Goal: Task Accomplishment & Management: Use online tool/utility

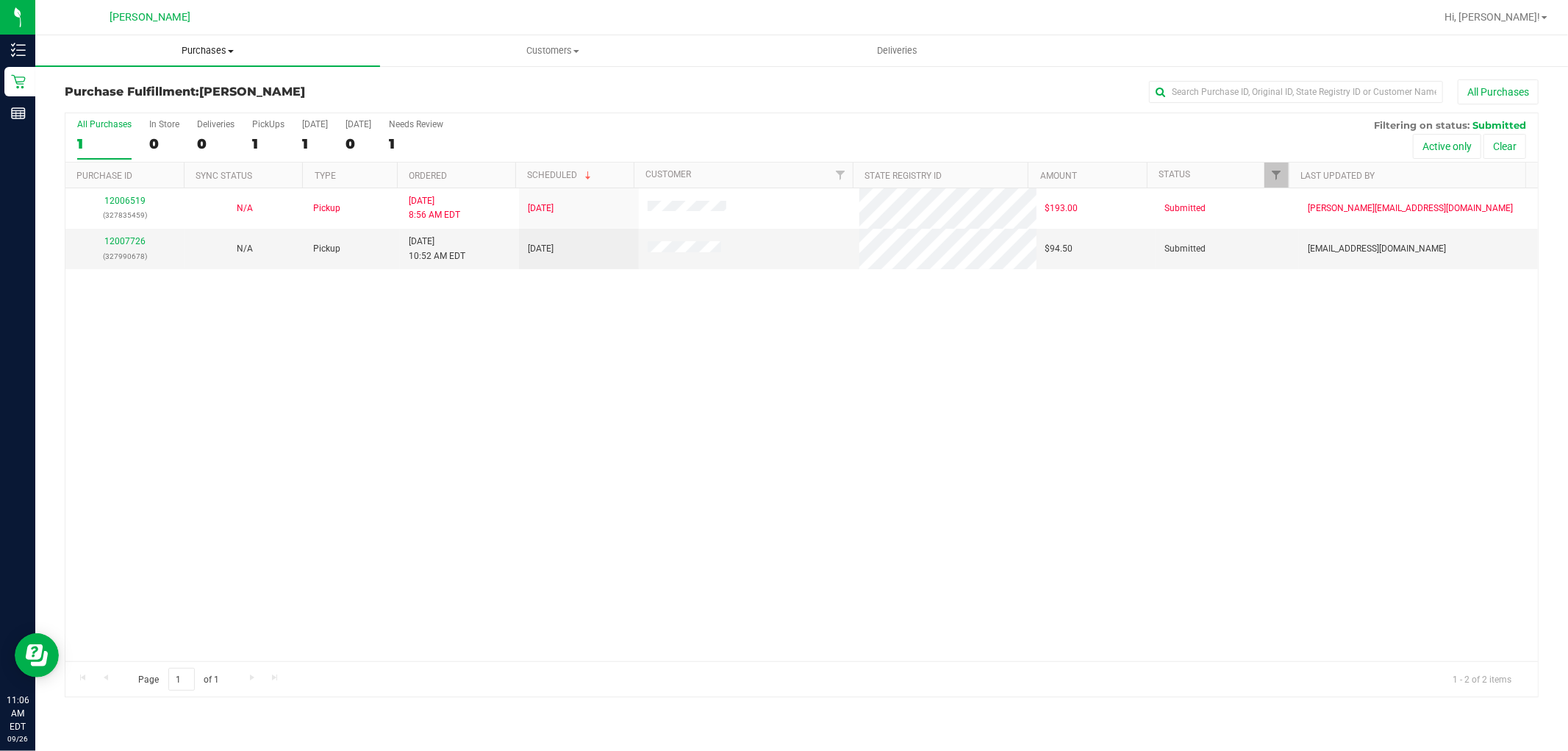
click at [194, 52] on span "Purchases" at bounding box center [207, 50] width 344 height 13
click at [194, 120] on li "All purchases" at bounding box center [207, 124] width 344 height 17
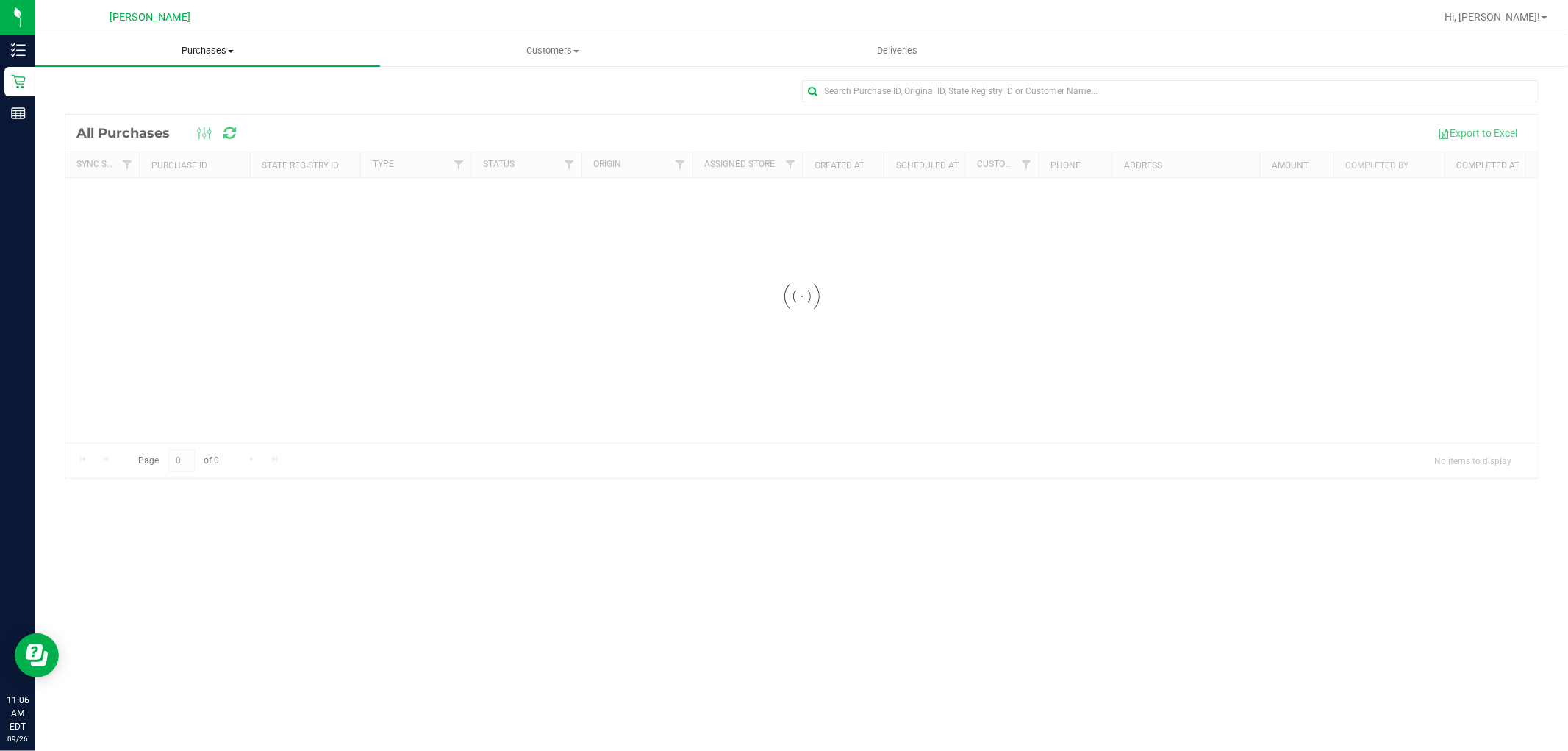
click at [218, 51] on span "Purchases" at bounding box center [207, 50] width 344 height 13
click at [200, 103] on li "Fulfillment" at bounding box center [207, 107] width 344 height 17
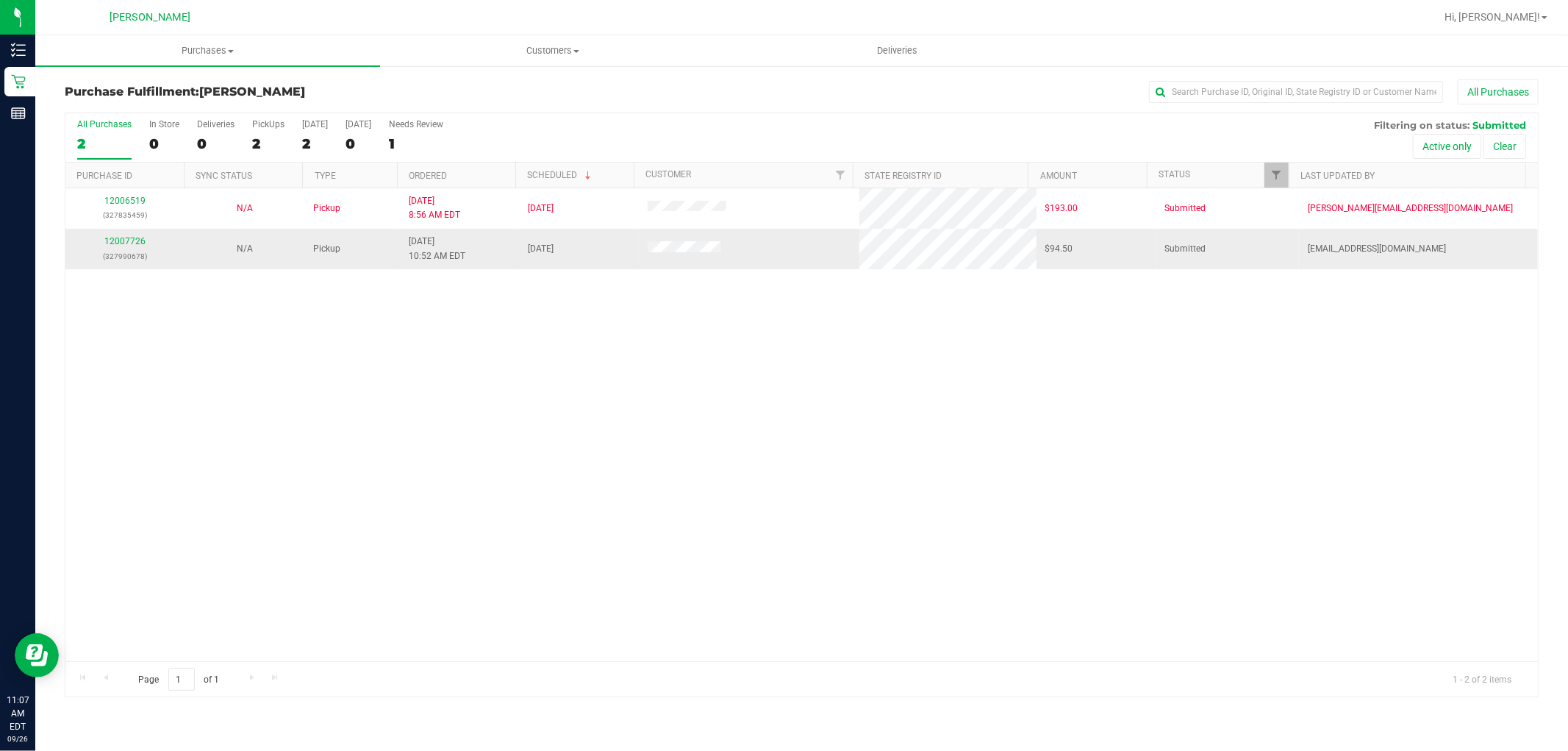
click at [120, 234] on div "12007726 (327990678)" at bounding box center [125, 248] width 102 height 28
click at [128, 240] on link "12007726" at bounding box center [124, 241] width 41 height 10
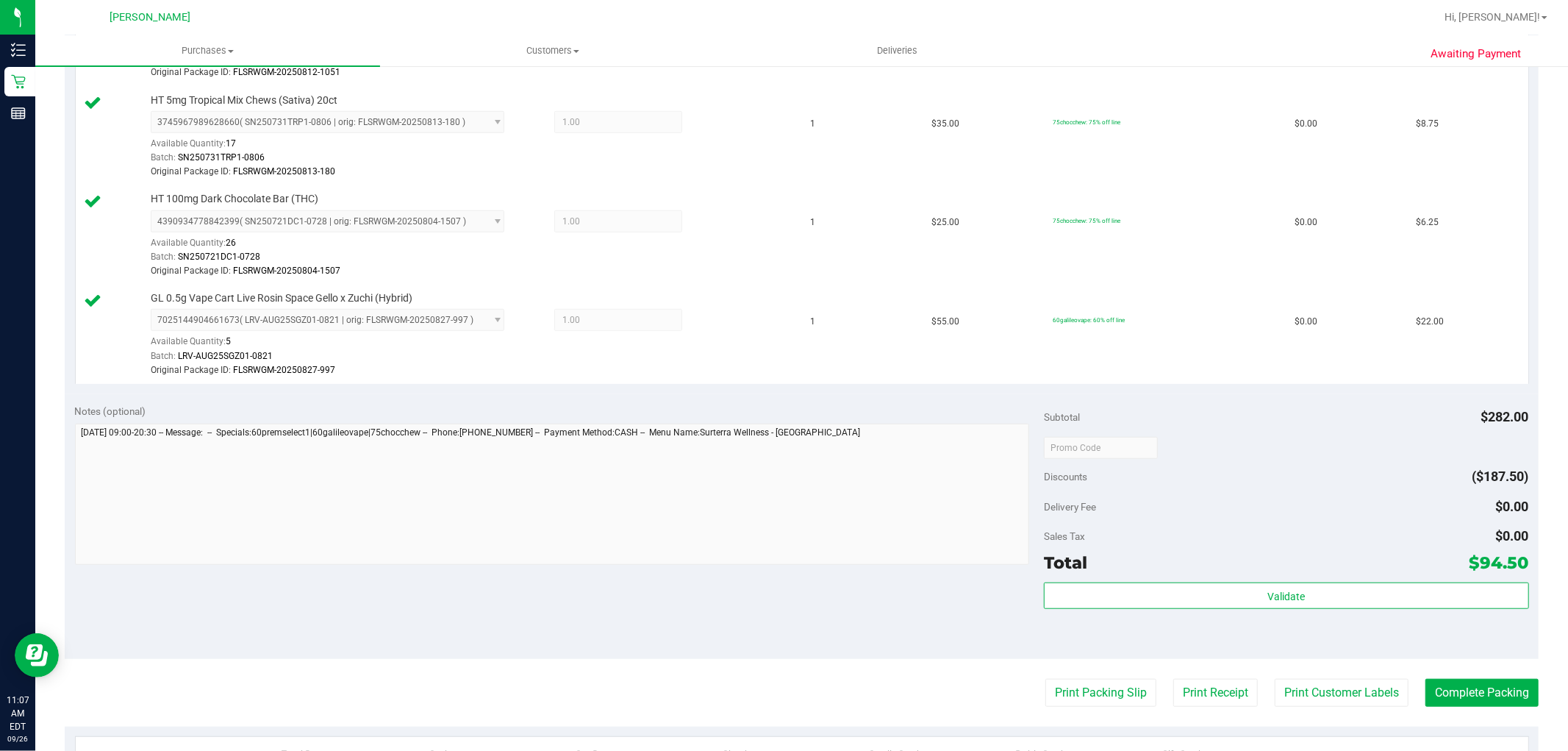
scroll to position [817, 0]
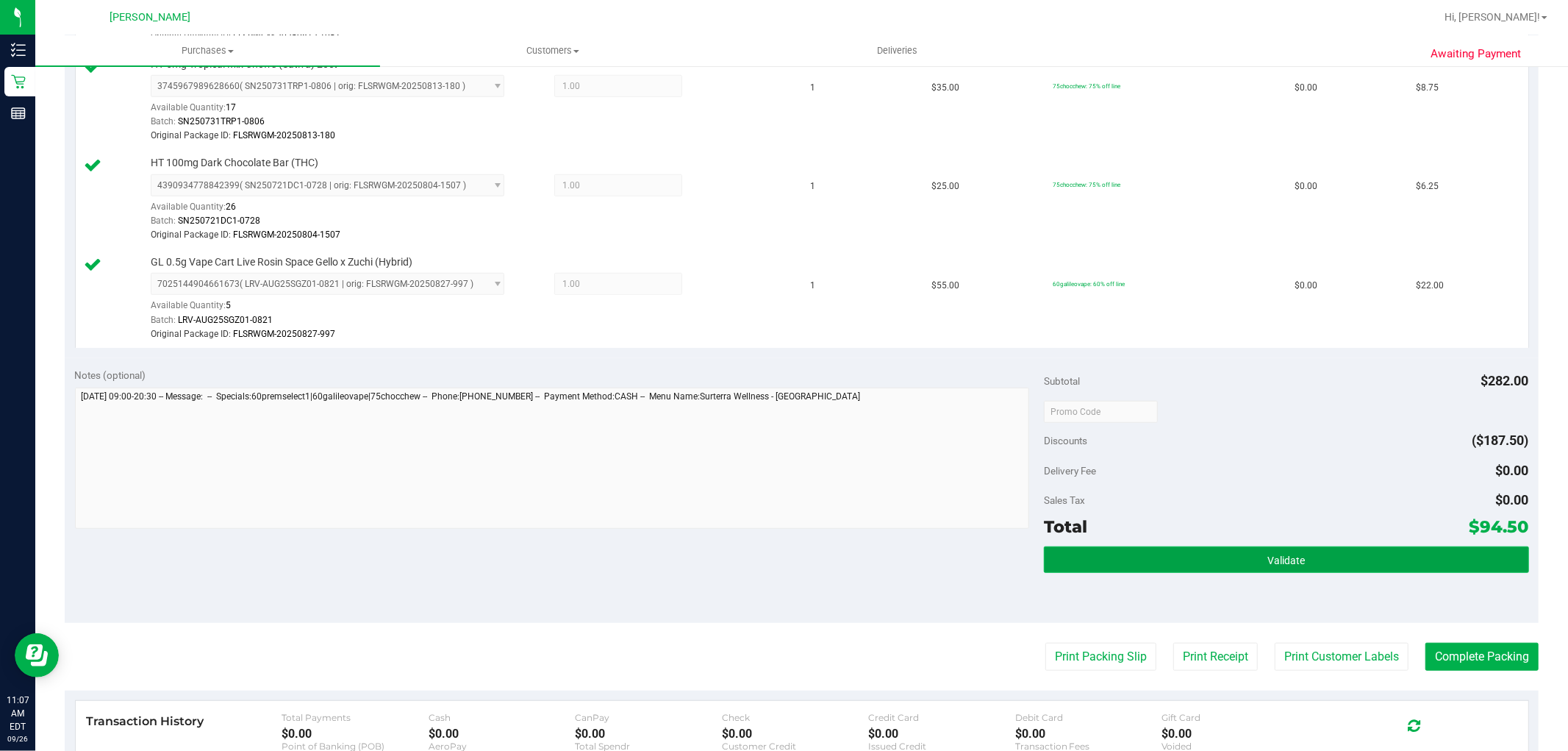
click at [1206, 564] on button "Validate" at bounding box center [1286, 559] width 484 height 26
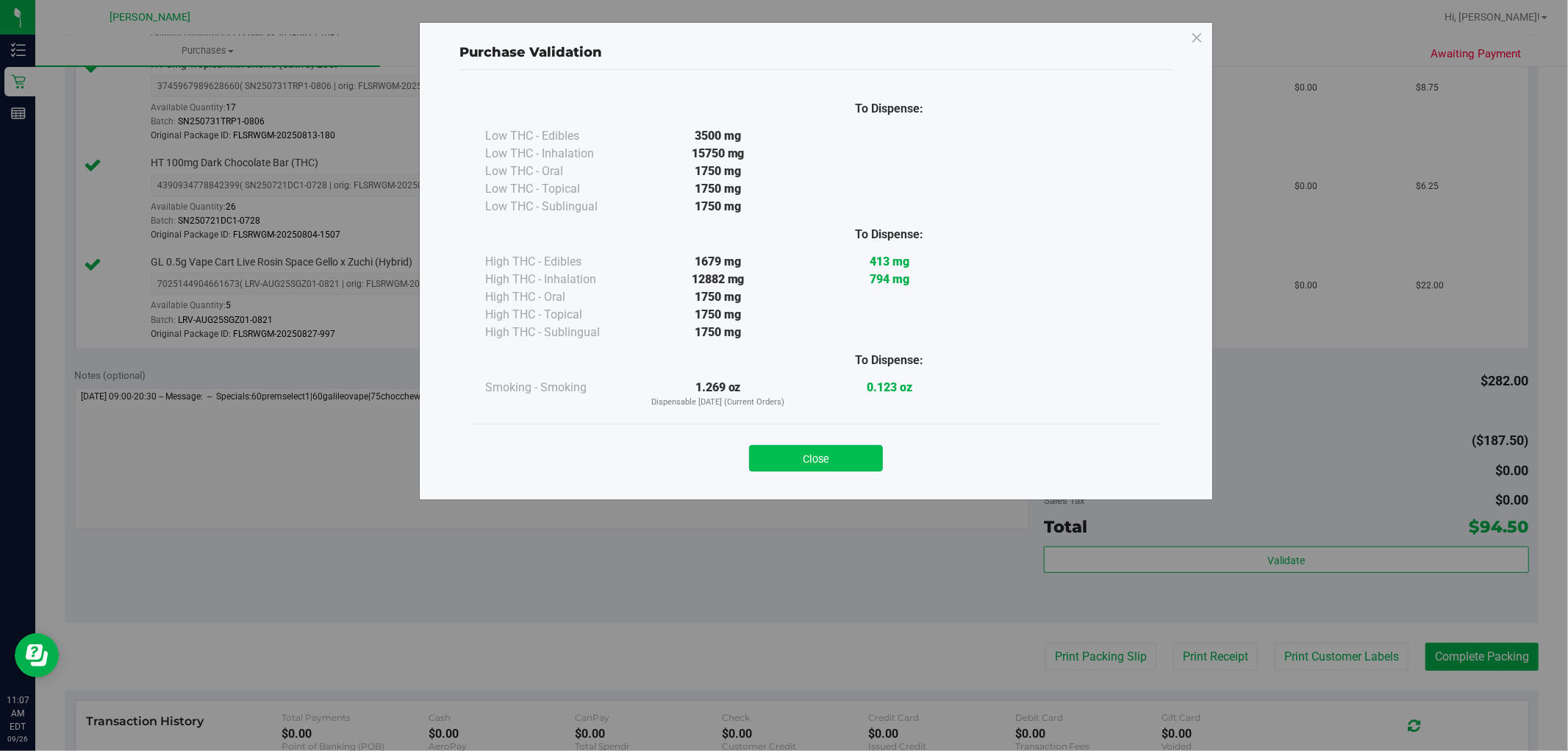
click at [819, 454] on button "Close" at bounding box center [816, 458] width 134 height 26
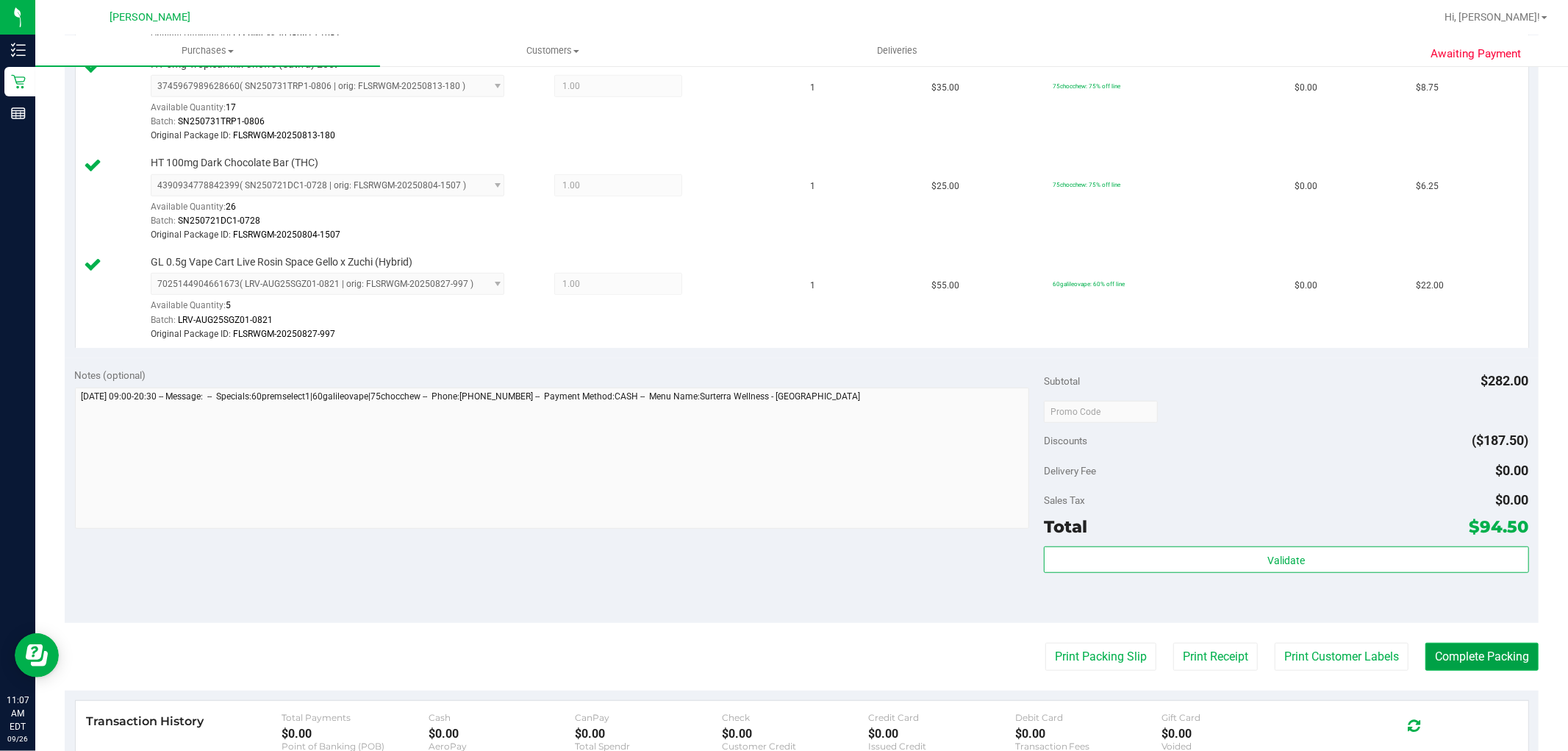
click at [1497, 664] on button "Complete Packing" at bounding box center [1481, 656] width 113 height 28
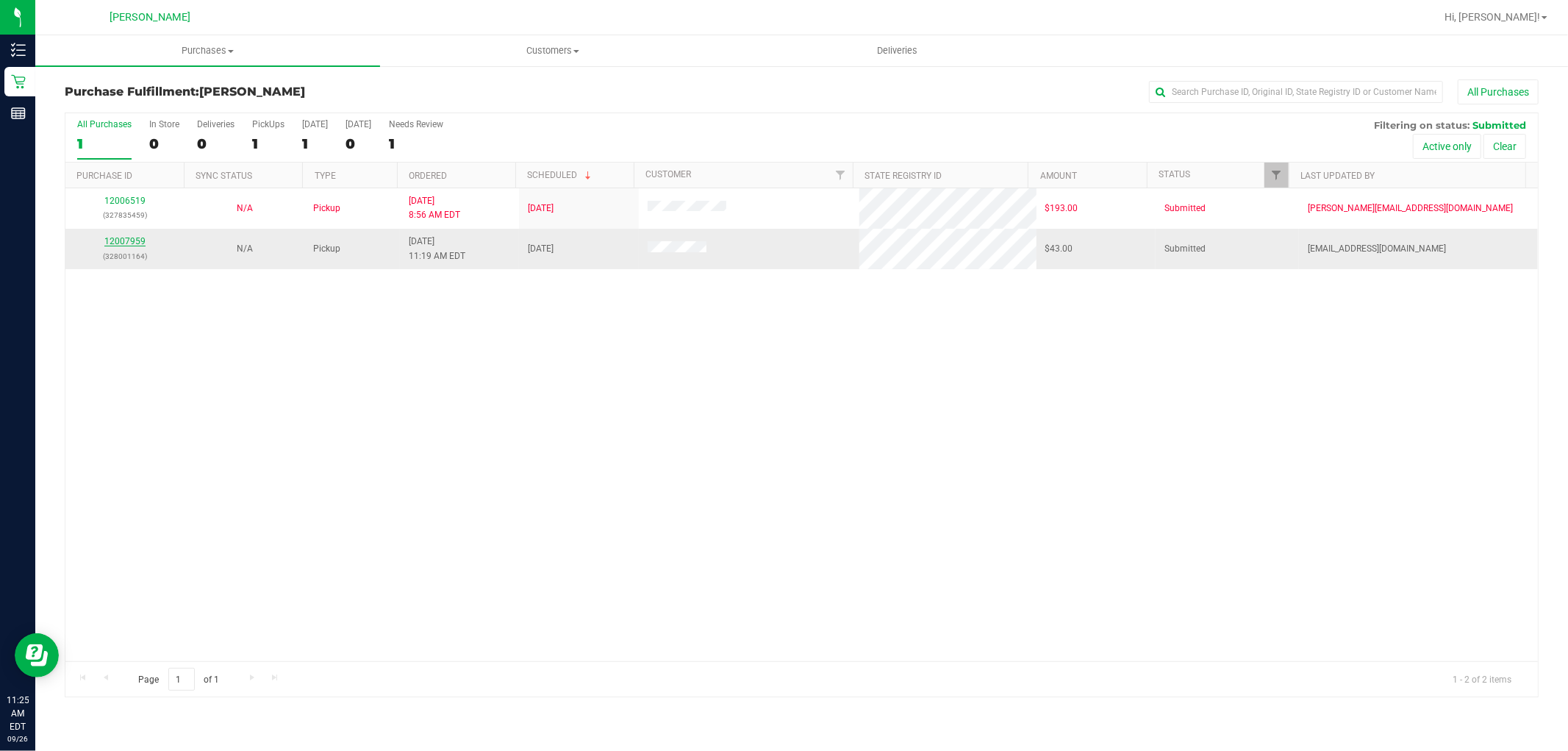
click at [134, 244] on link "12007959" at bounding box center [124, 241] width 41 height 10
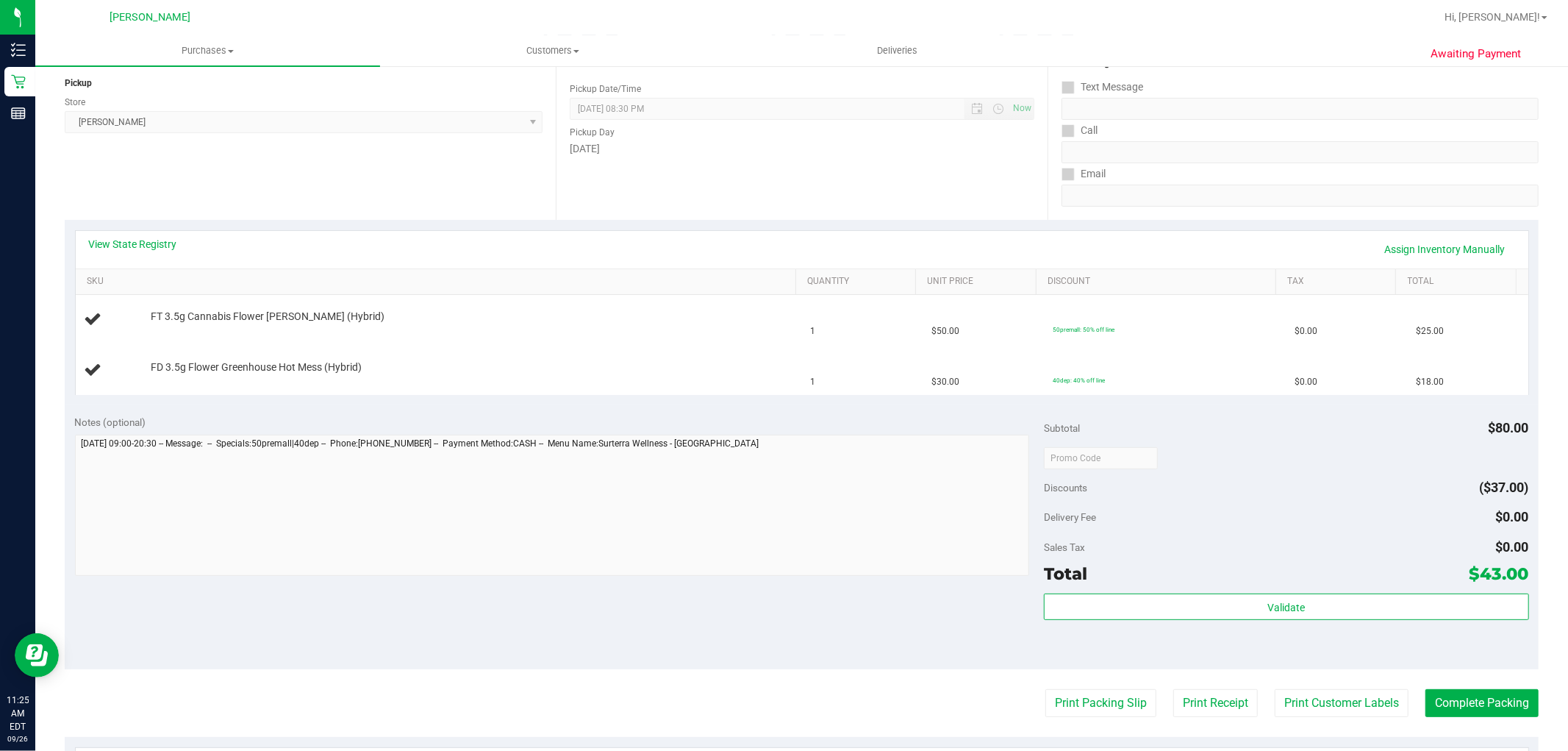
scroll to position [245, 0]
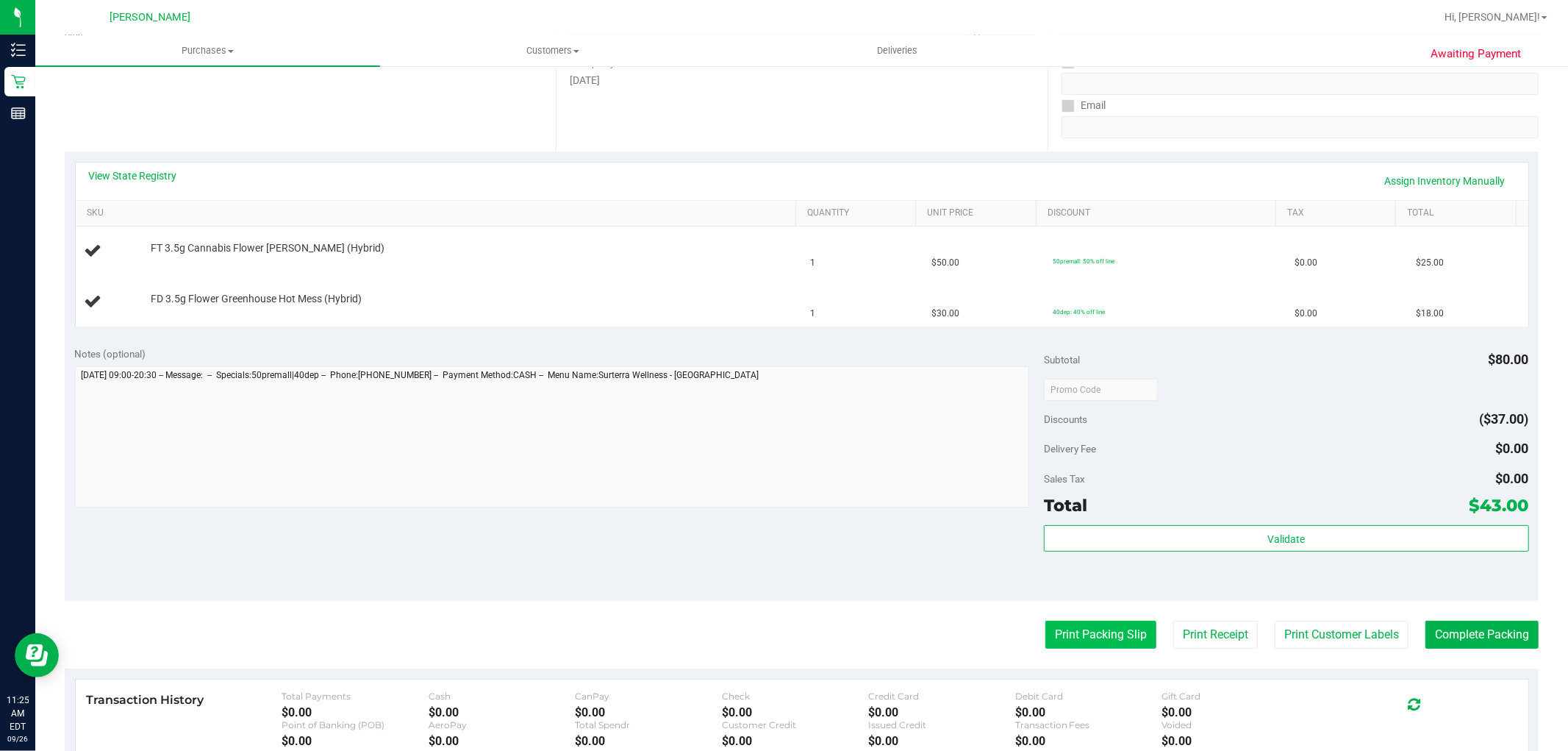
click at [1053, 635] on button "Print Packing Slip" at bounding box center [1101, 635] width 111 height 28
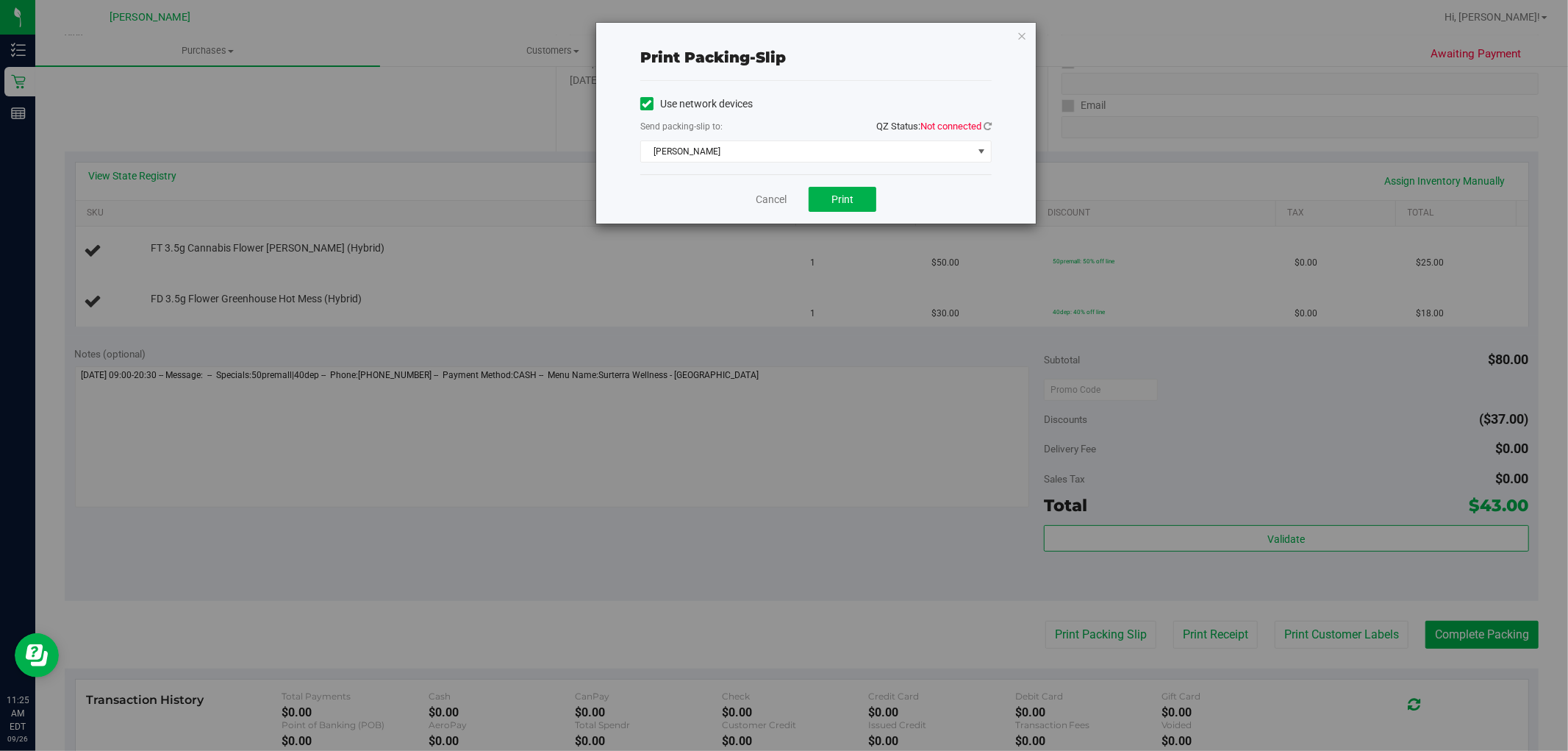
click at [981, 123] on span "Not connected" at bounding box center [951, 126] width 61 height 11
click at [985, 123] on icon at bounding box center [987, 126] width 8 height 10
click at [864, 196] on button "Print" at bounding box center [843, 199] width 68 height 25
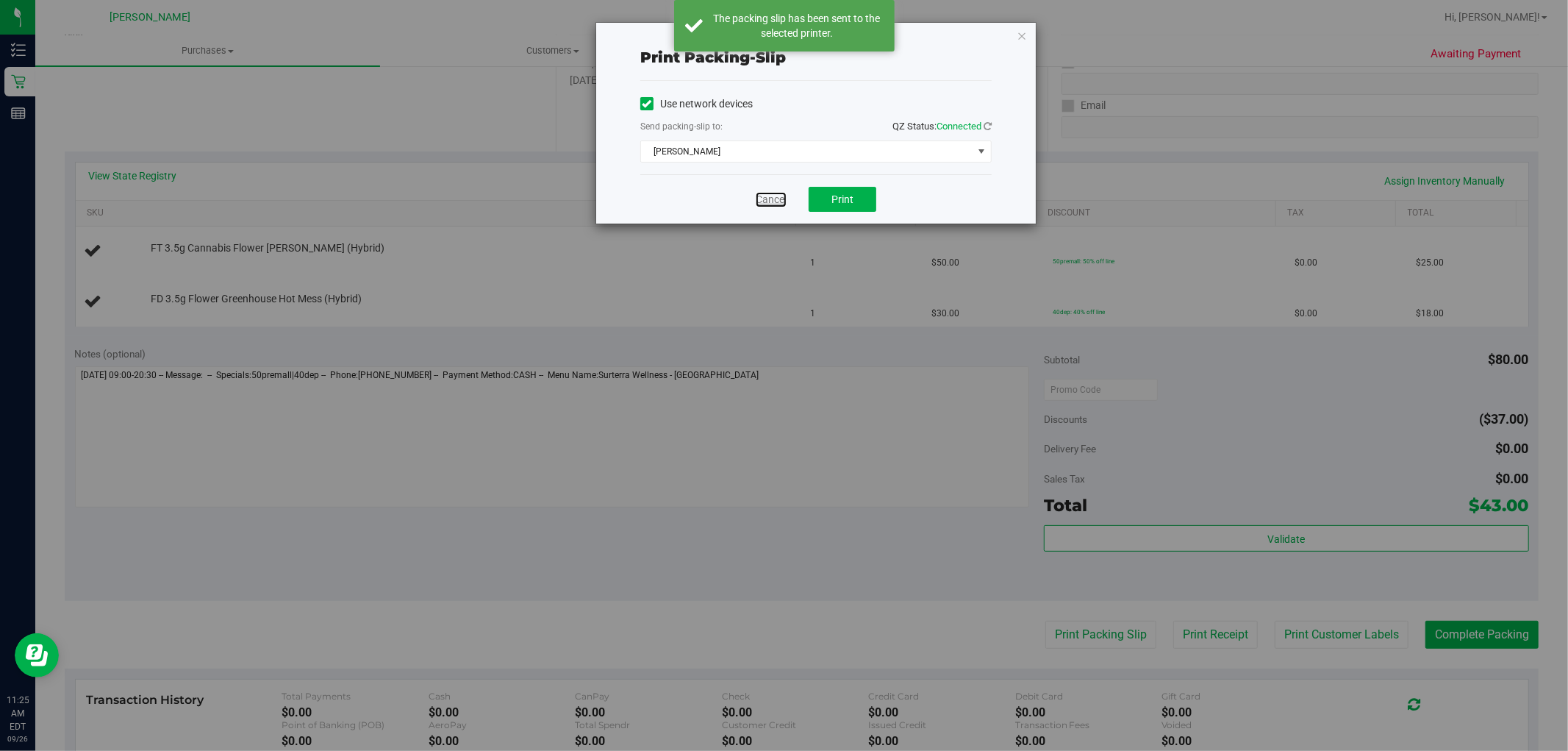
click at [771, 194] on link "Cancel" at bounding box center [771, 200] width 31 height 16
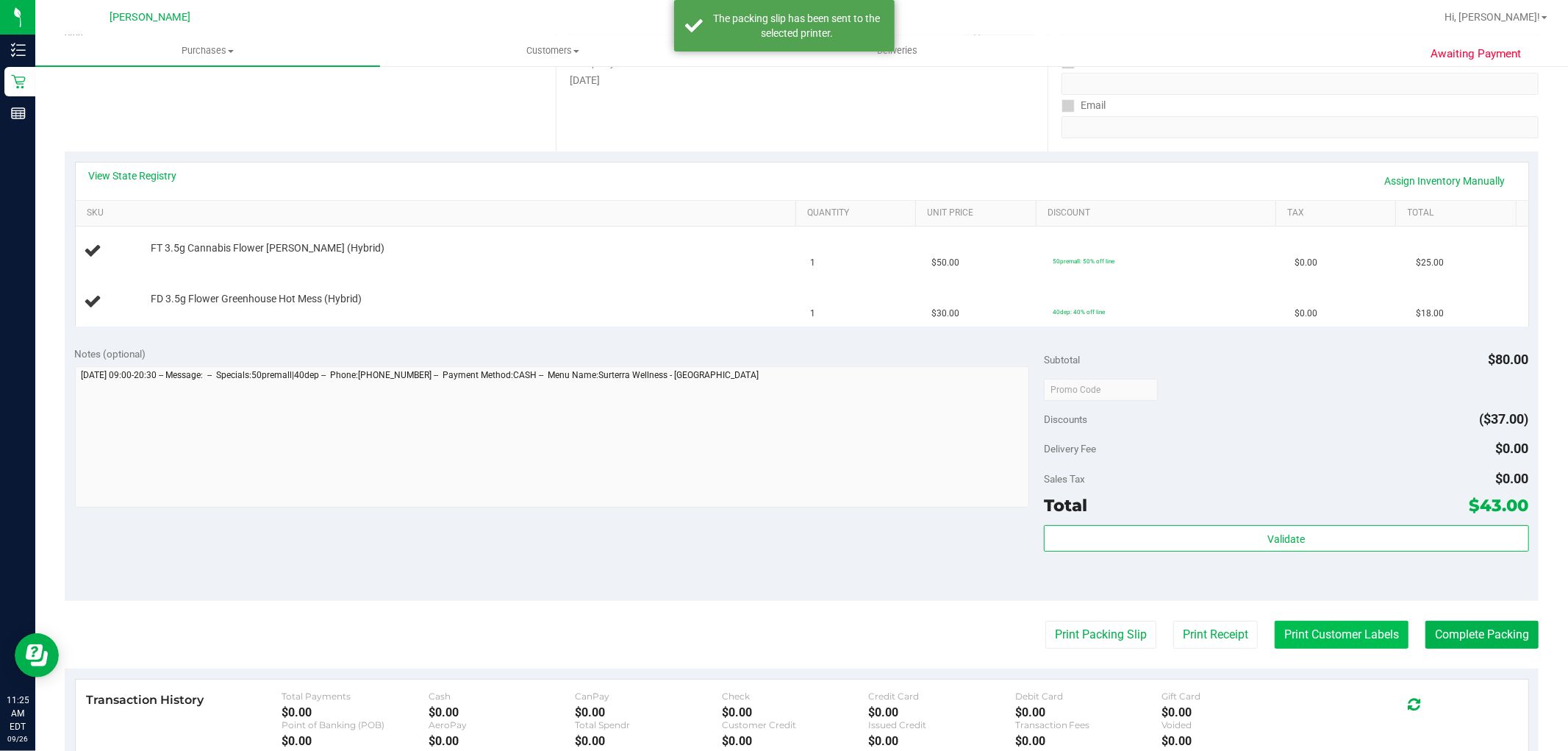
click at [1321, 623] on button "Print Customer Labels" at bounding box center [1342, 635] width 134 height 28
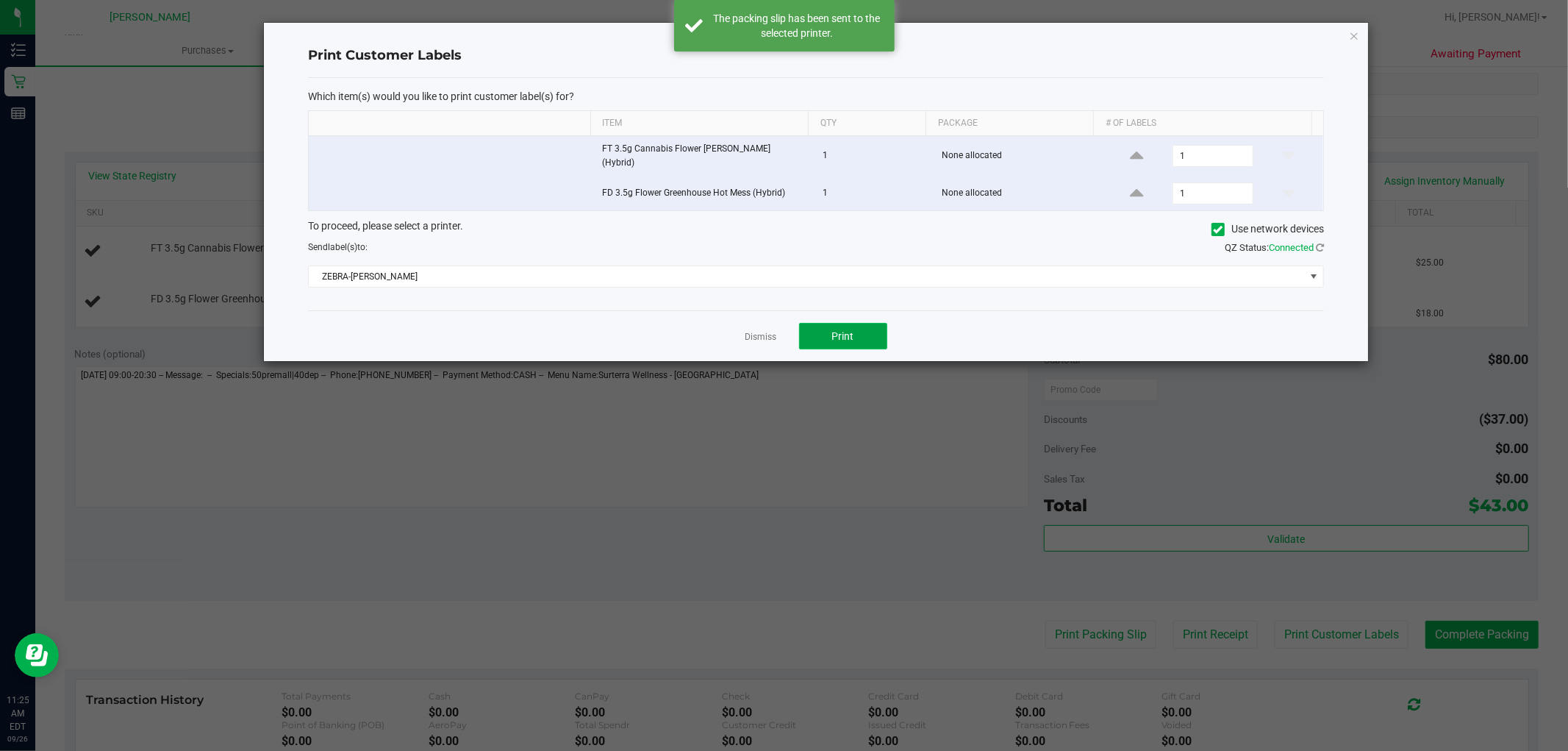
click at [853, 339] on button "Print" at bounding box center [843, 336] width 89 height 26
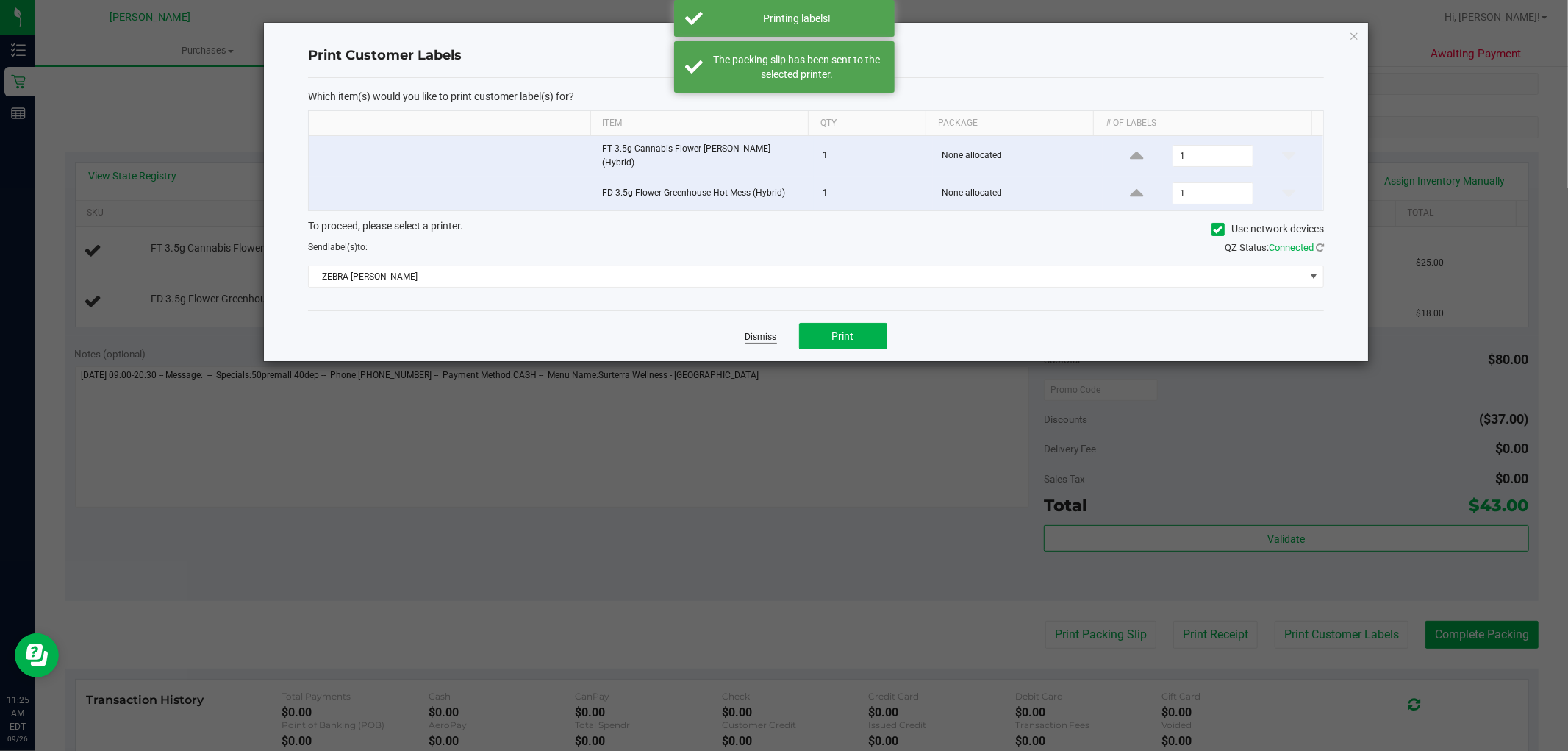
click at [765, 331] on link "Dismiss" at bounding box center [761, 337] width 31 height 12
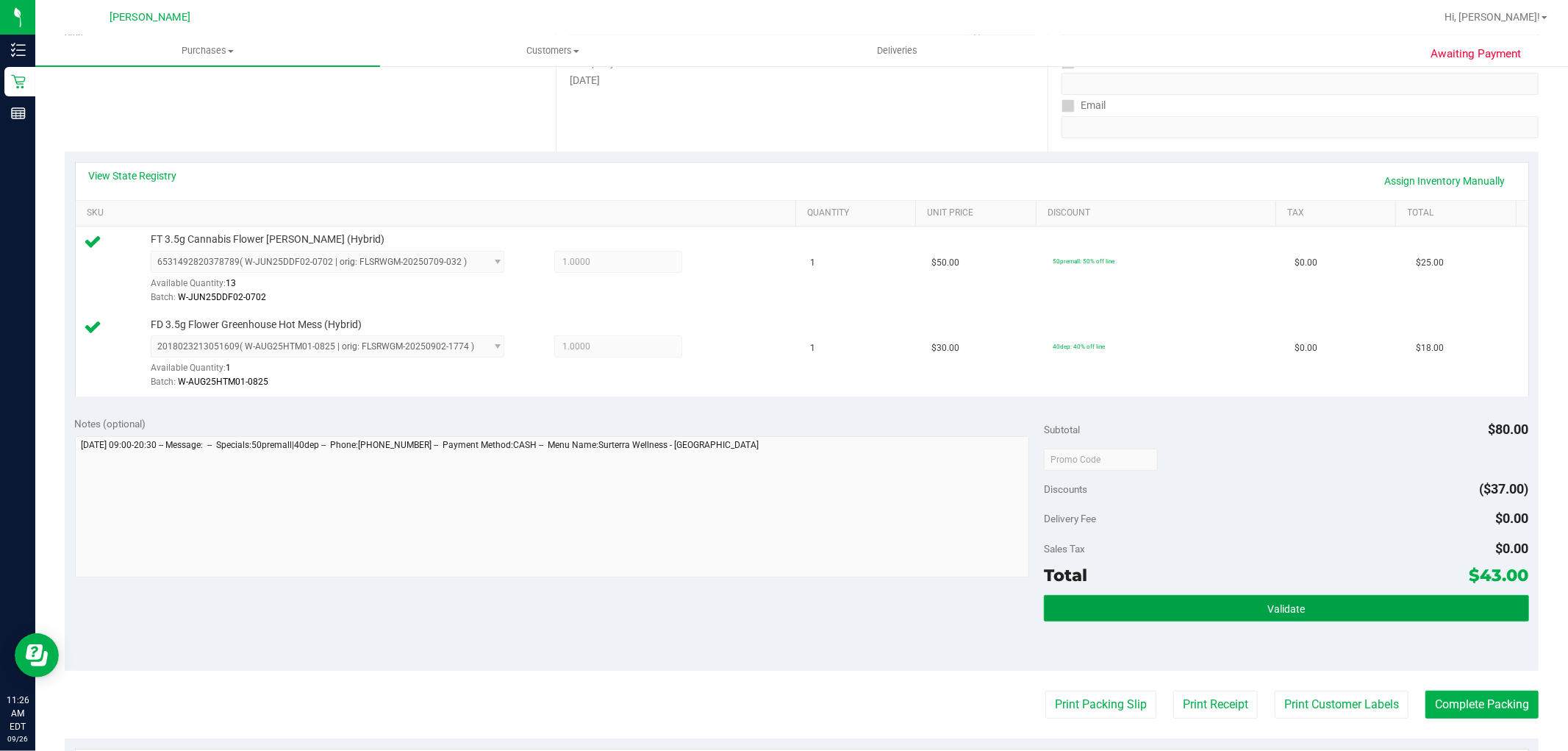
click at [1231, 620] on button "Validate" at bounding box center [1286, 608] width 484 height 26
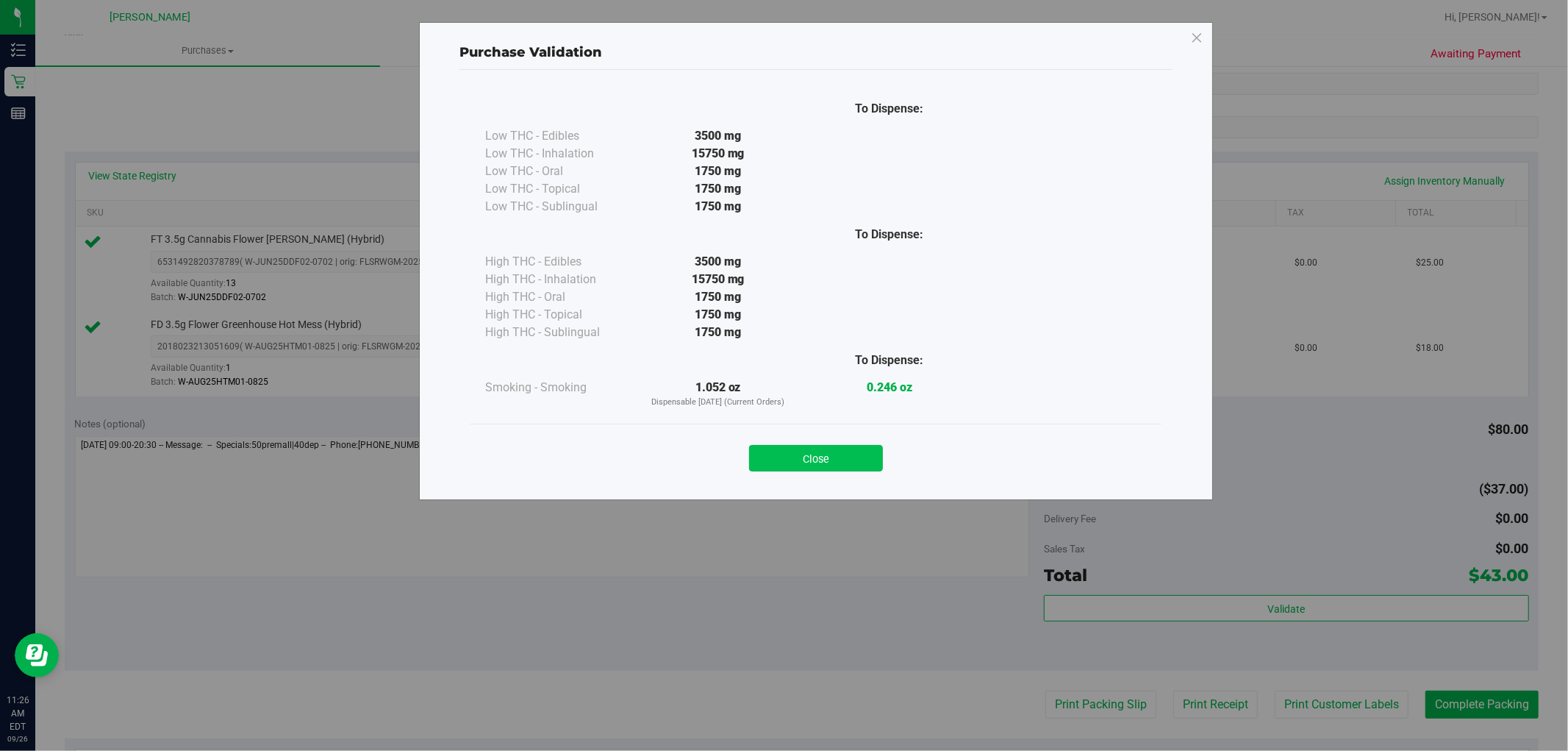
click at [839, 454] on button "Close" at bounding box center [816, 458] width 134 height 26
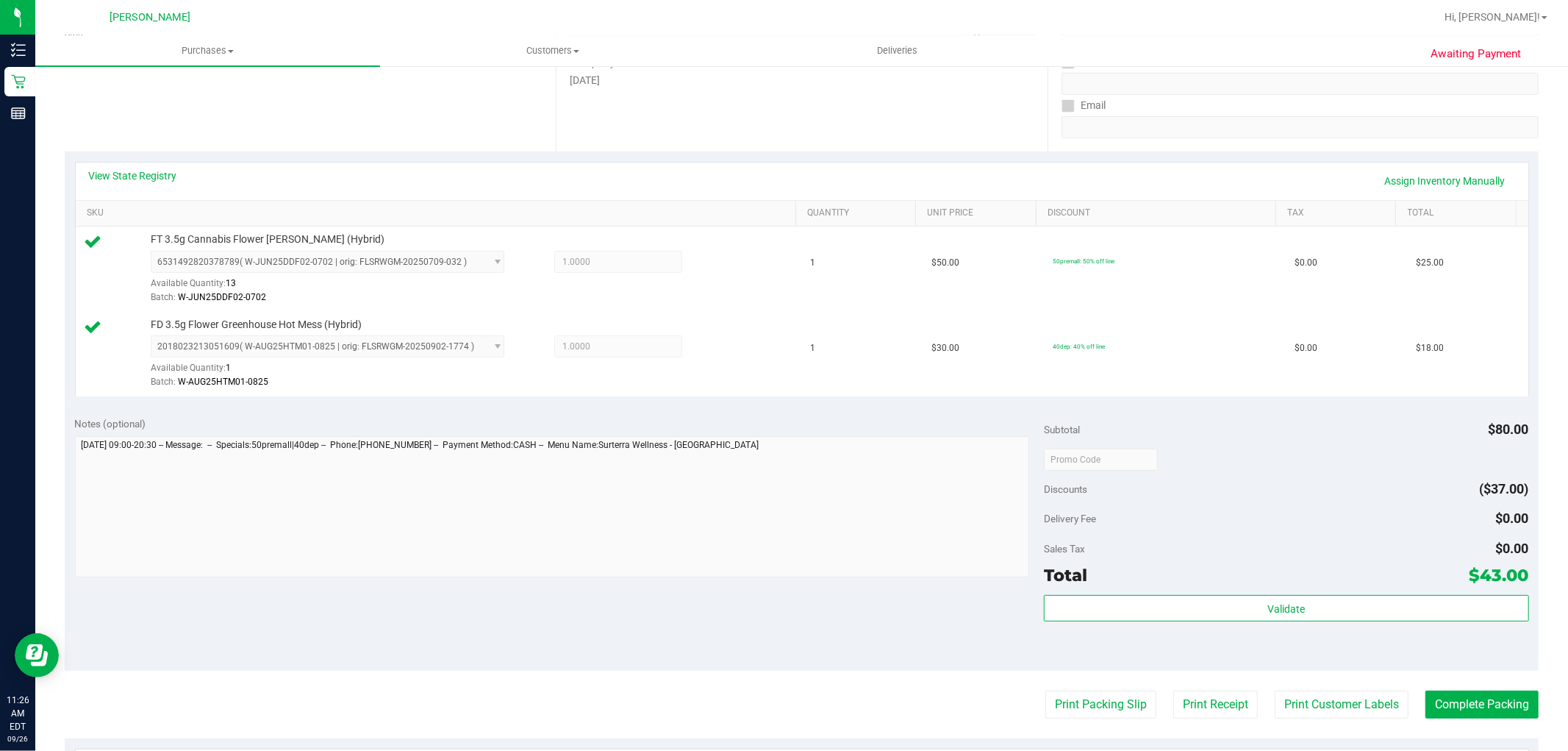
click at [1473, 722] on purchase-details "Back Edit Purchase Cancel Purchase View Profile # 12007959 BioTrack ID: - Submi…" at bounding box center [802, 424] width 1473 height 1179
click at [1475, 708] on button "Complete Packing" at bounding box center [1481, 704] width 113 height 28
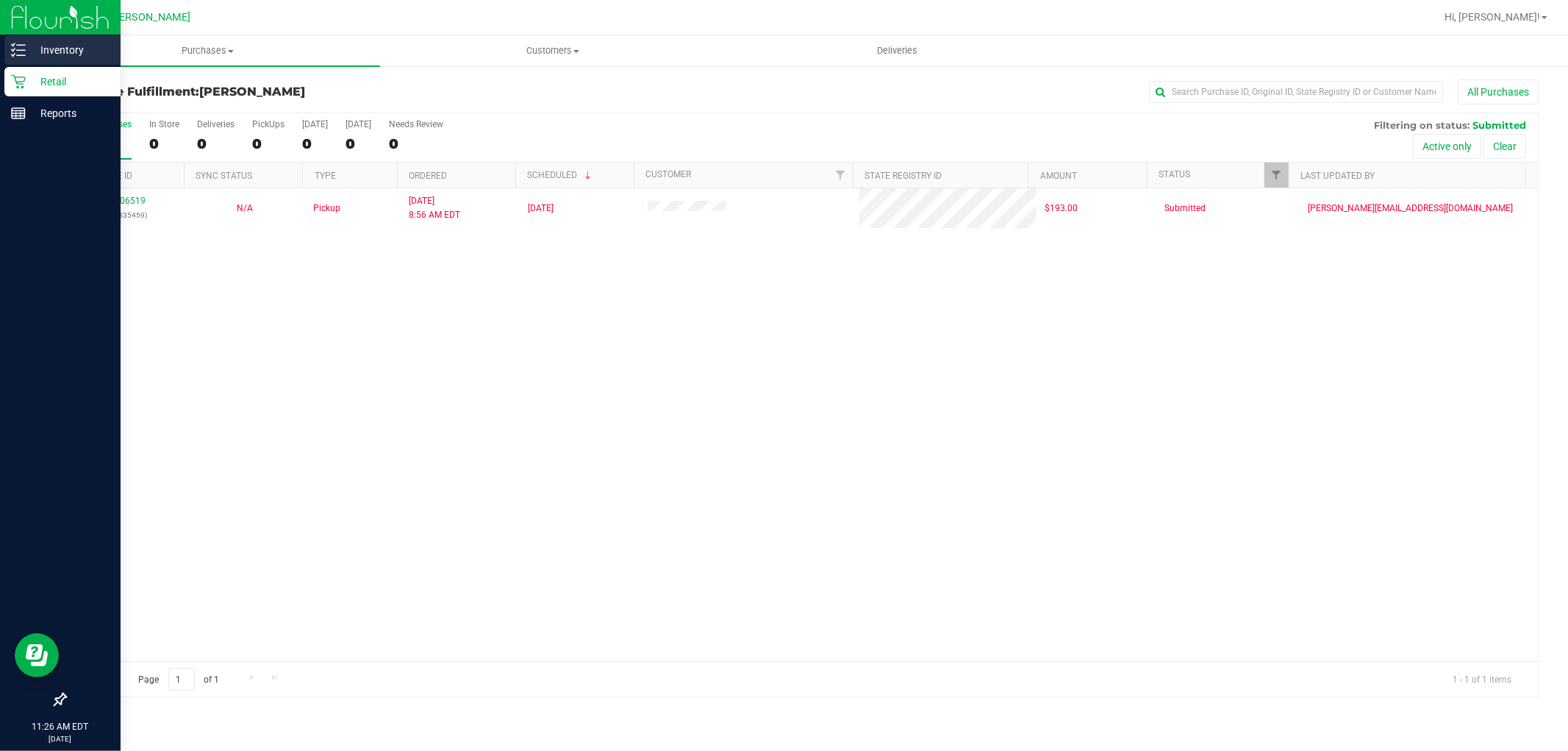
click at [26, 41] on p "Inventory" at bounding box center [70, 49] width 89 height 17
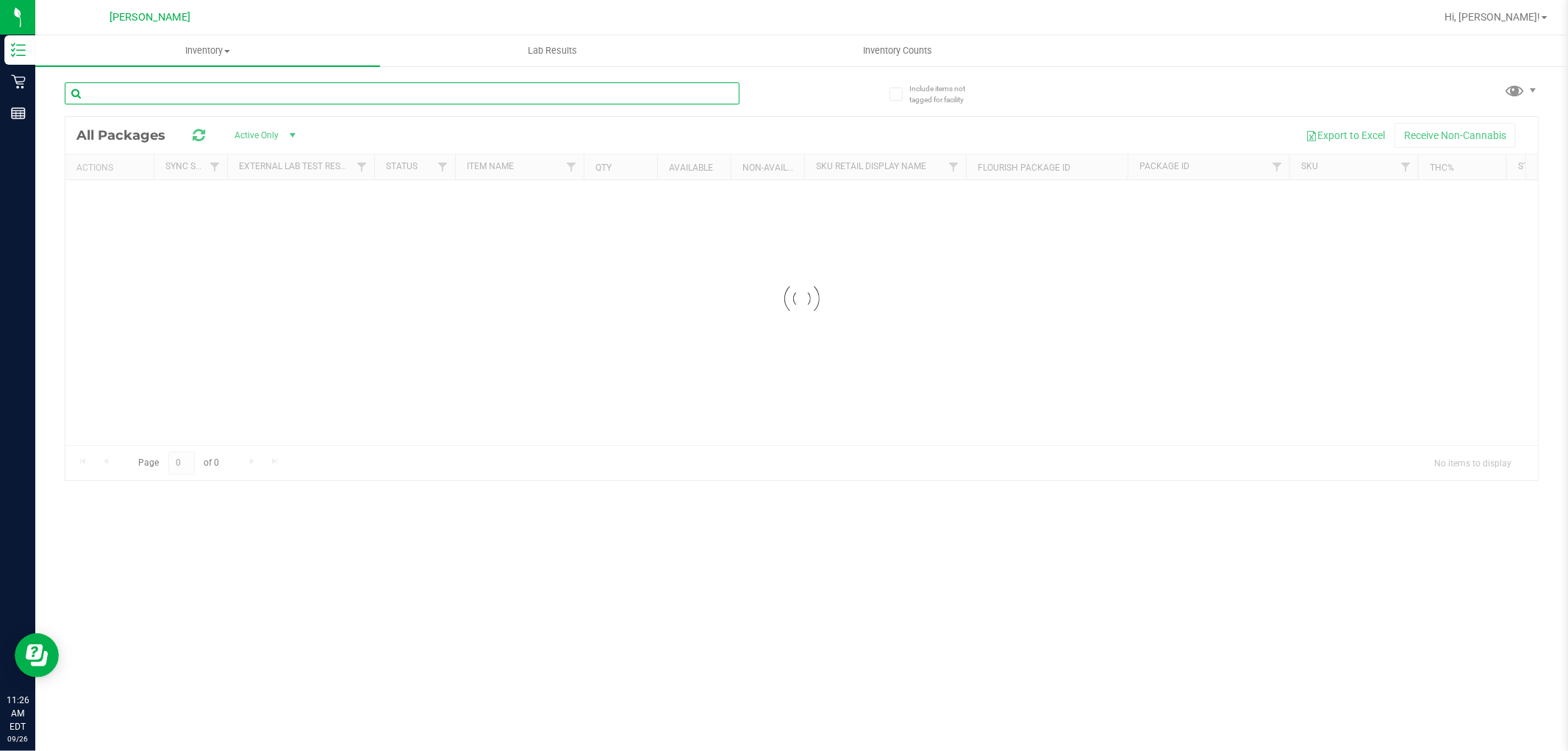
click at [256, 98] on input "text" at bounding box center [403, 93] width 675 height 22
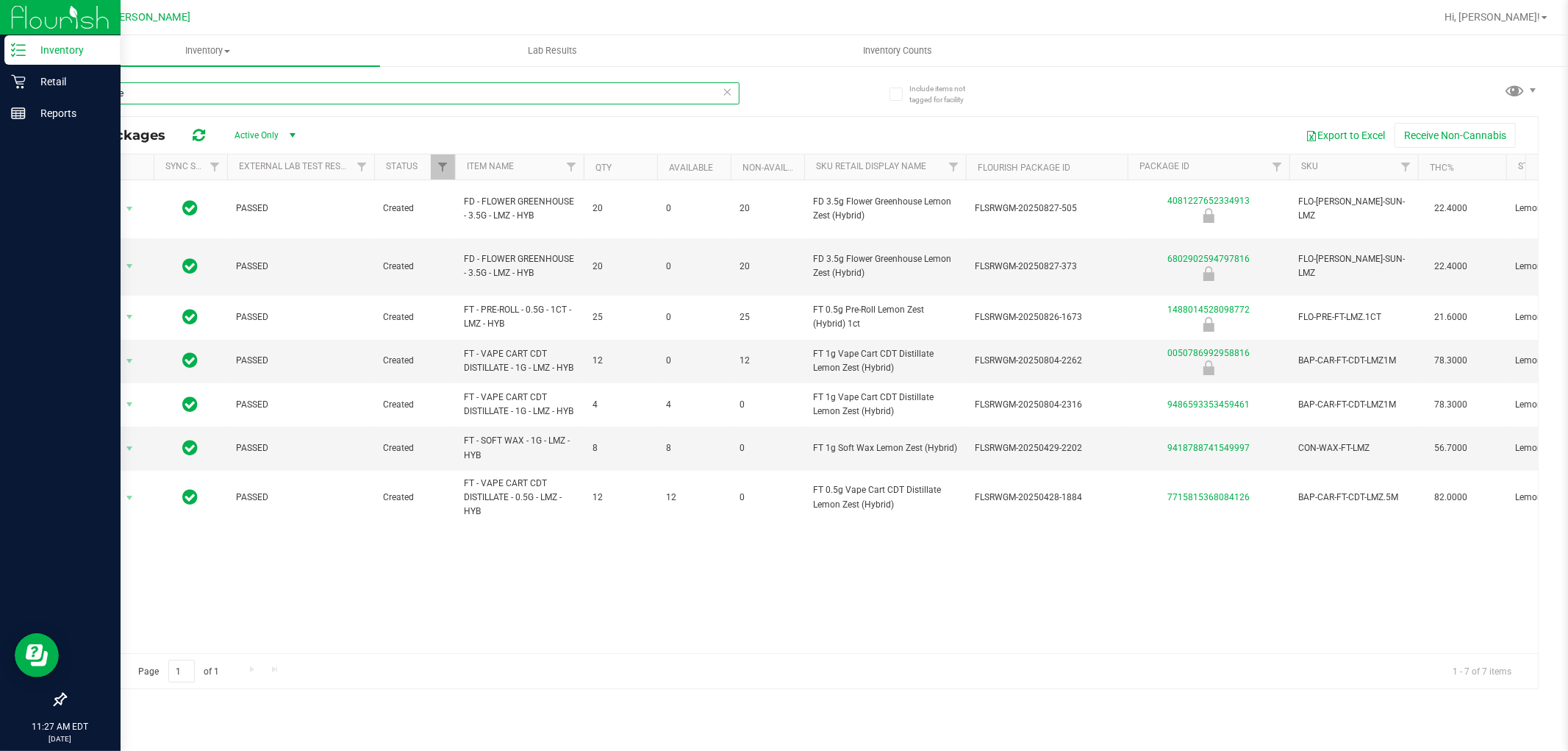
type input "lemon ze"
click at [21, 82] on icon at bounding box center [18, 82] width 14 height 14
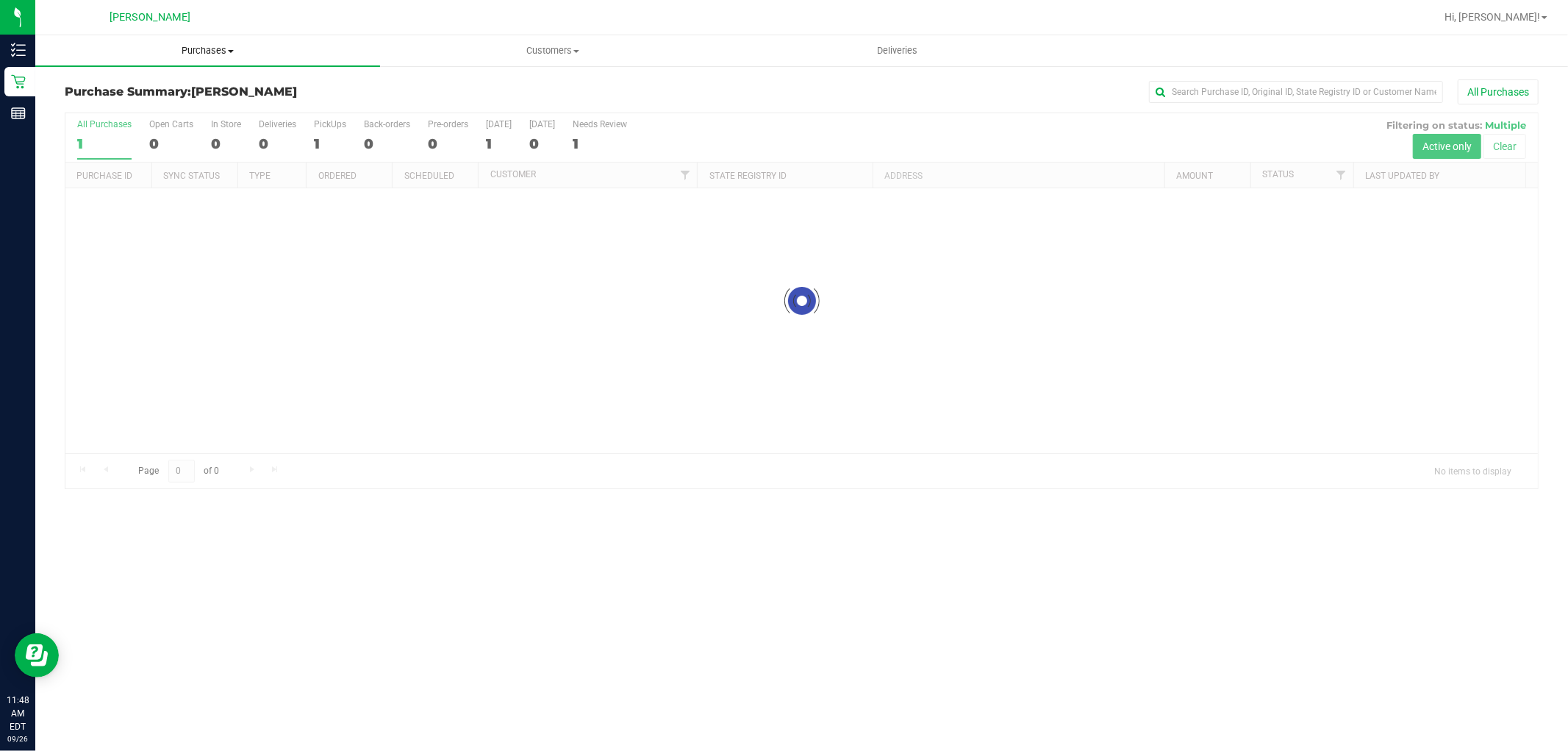
click at [225, 47] on span "Purchases" at bounding box center [207, 50] width 344 height 13
click at [194, 103] on li "Fulfillment" at bounding box center [207, 107] width 344 height 17
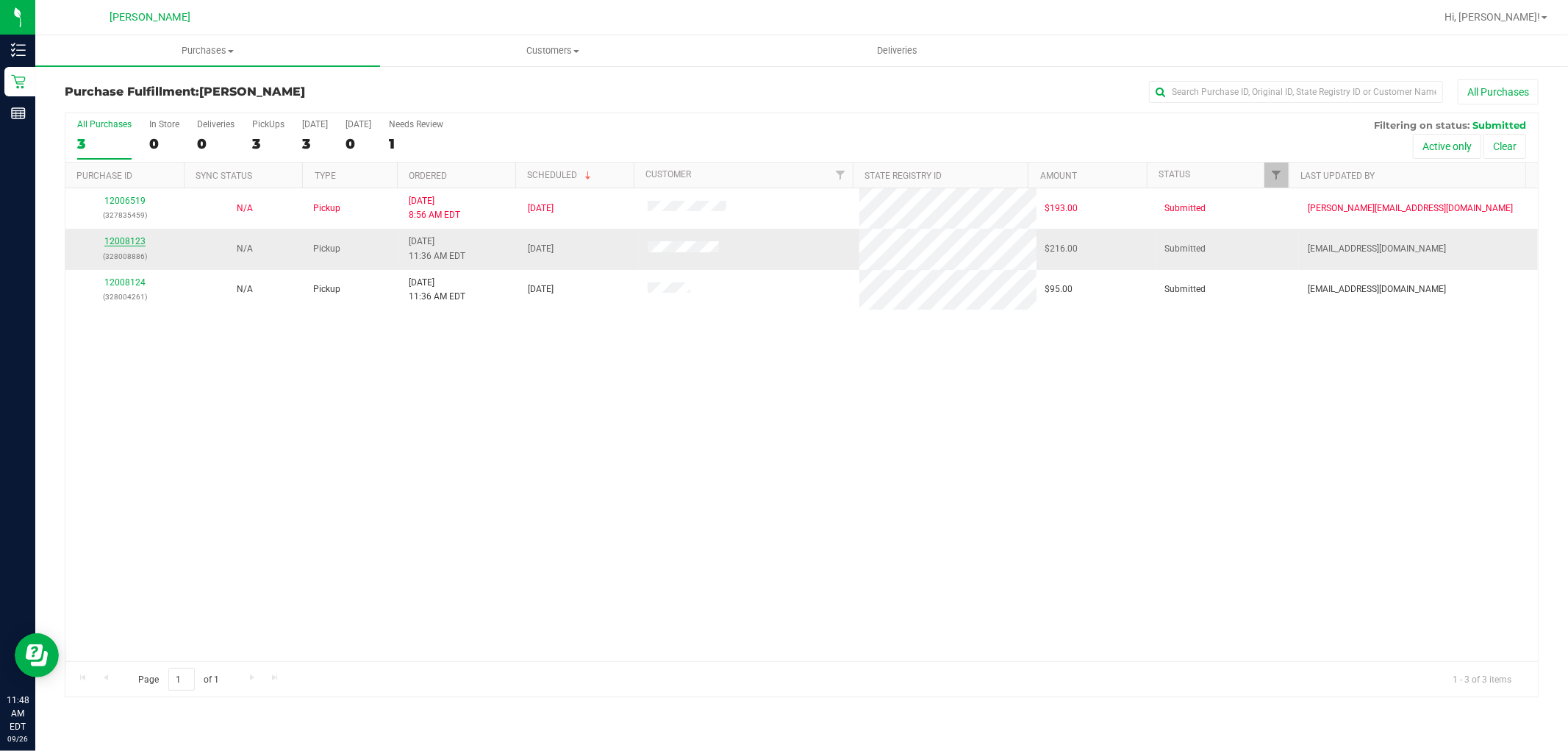
click at [131, 243] on link "12008123" at bounding box center [124, 241] width 41 height 10
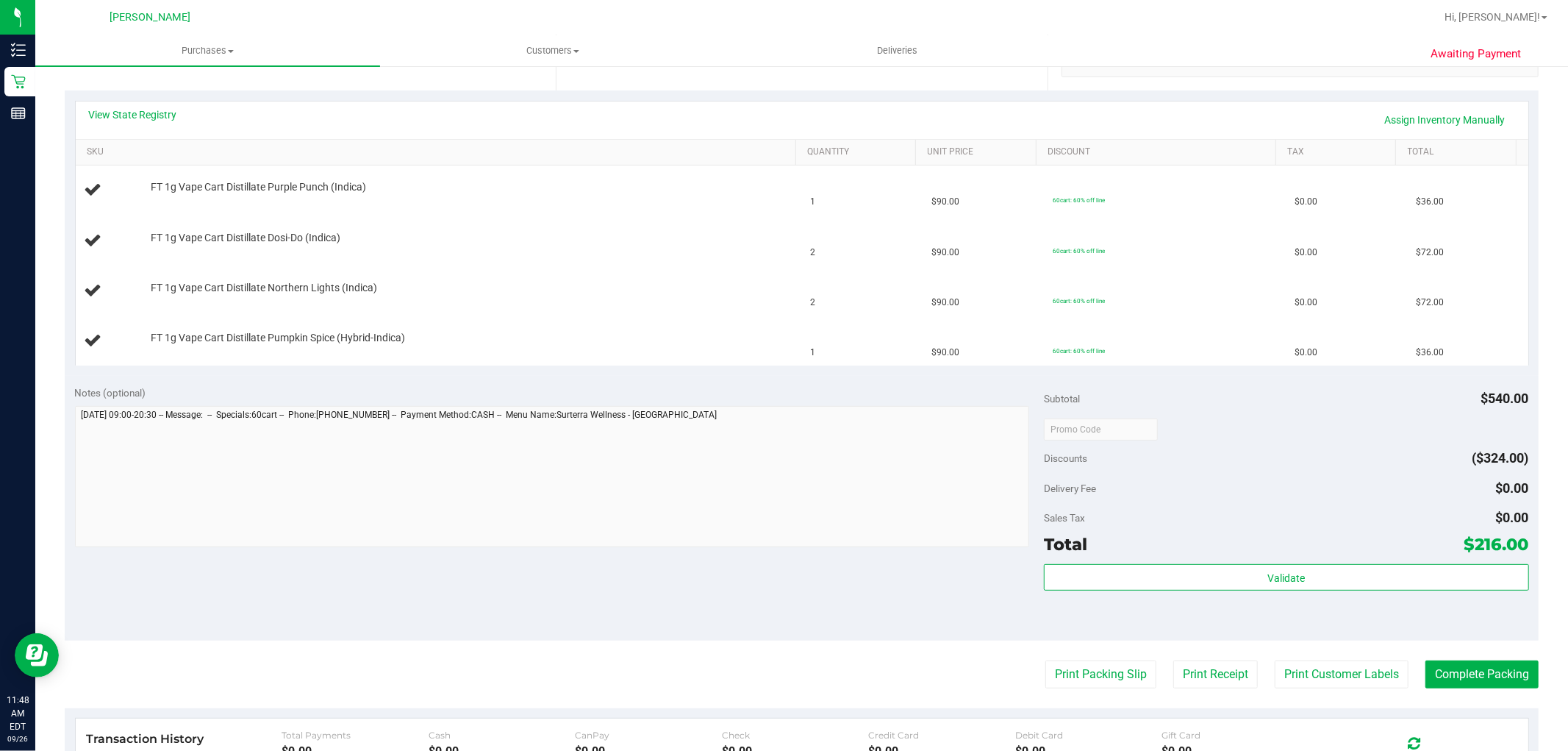
scroll to position [326, 0]
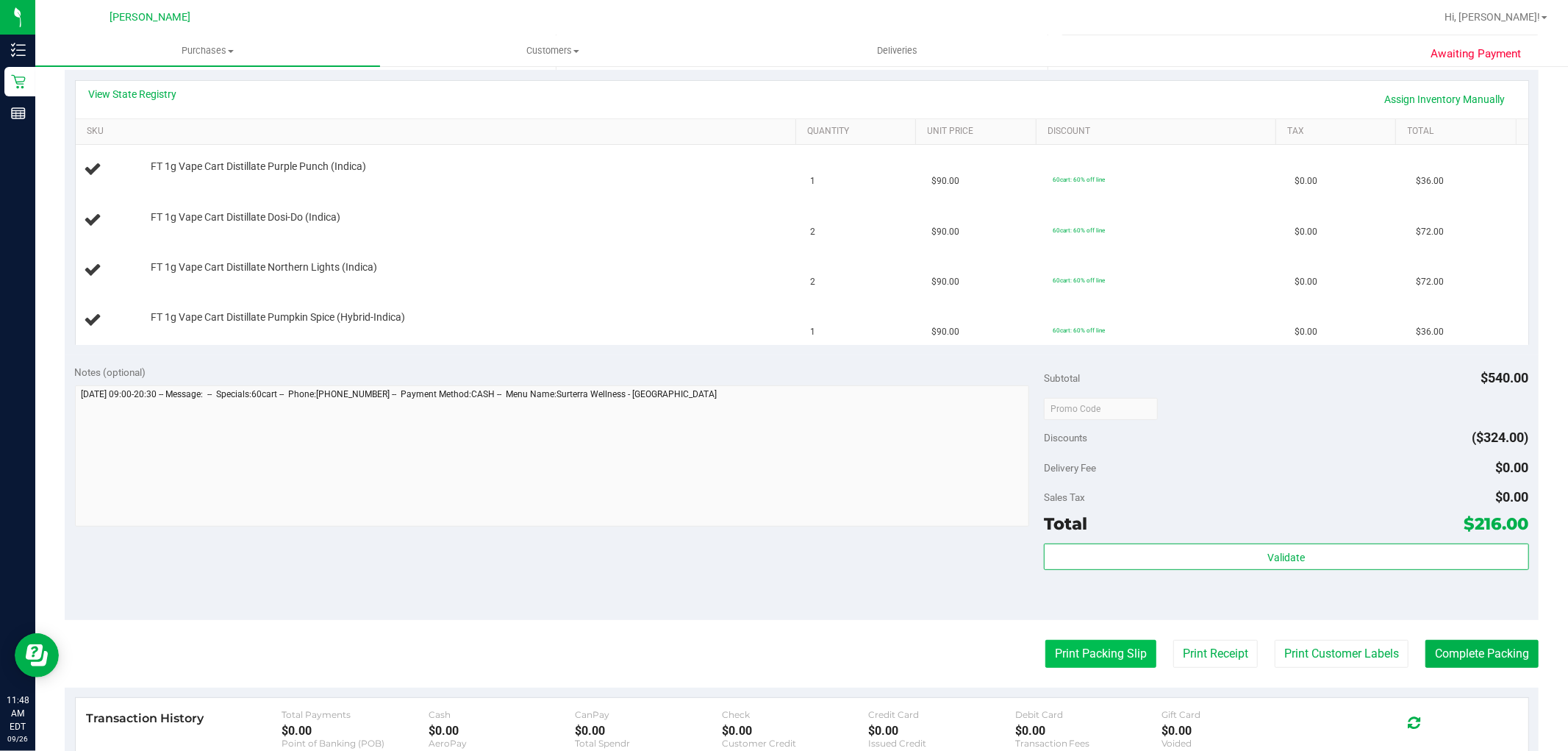
click at [1103, 651] on button "Print Packing Slip" at bounding box center [1101, 654] width 111 height 28
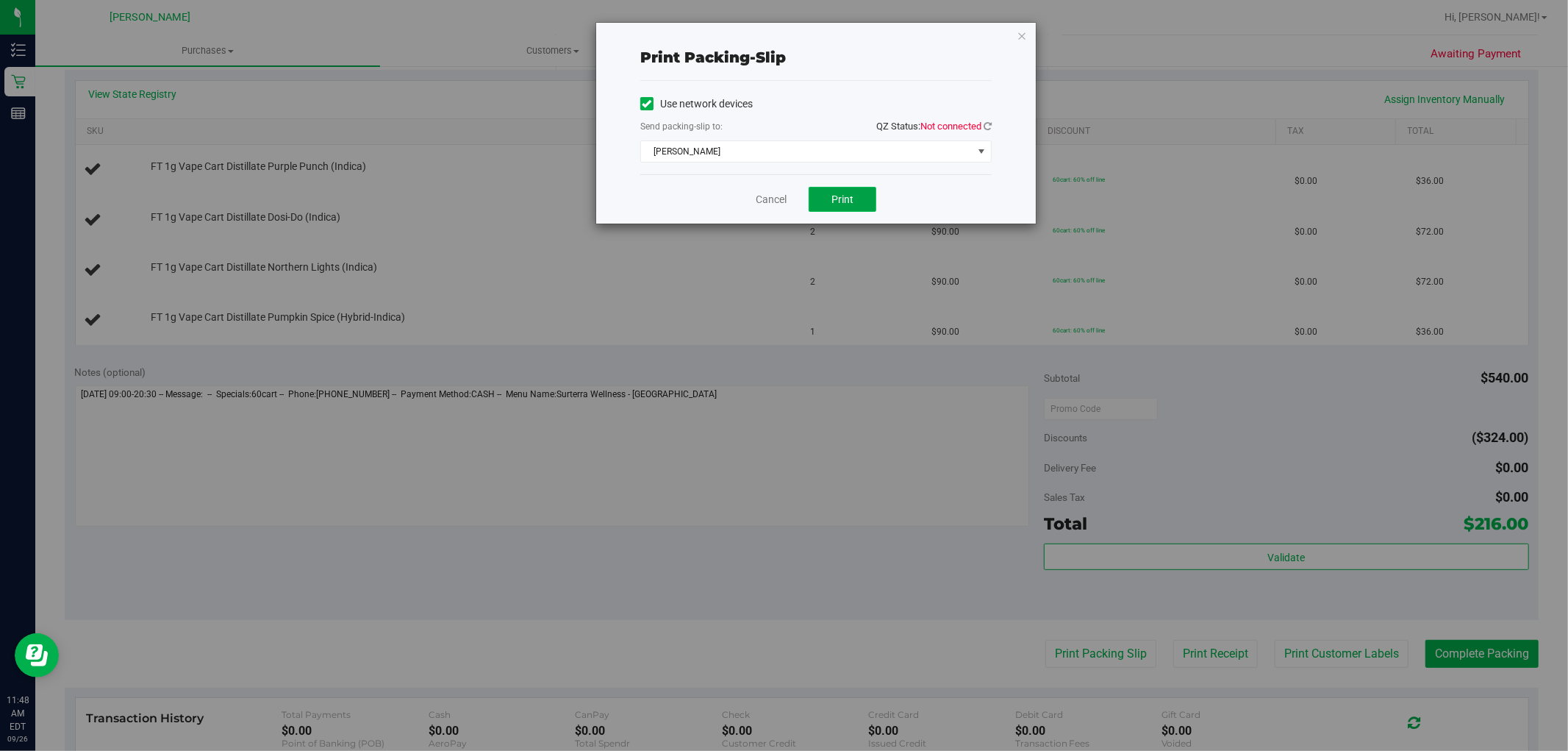
click at [845, 194] on span "Print" at bounding box center [842, 200] width 22 height 12
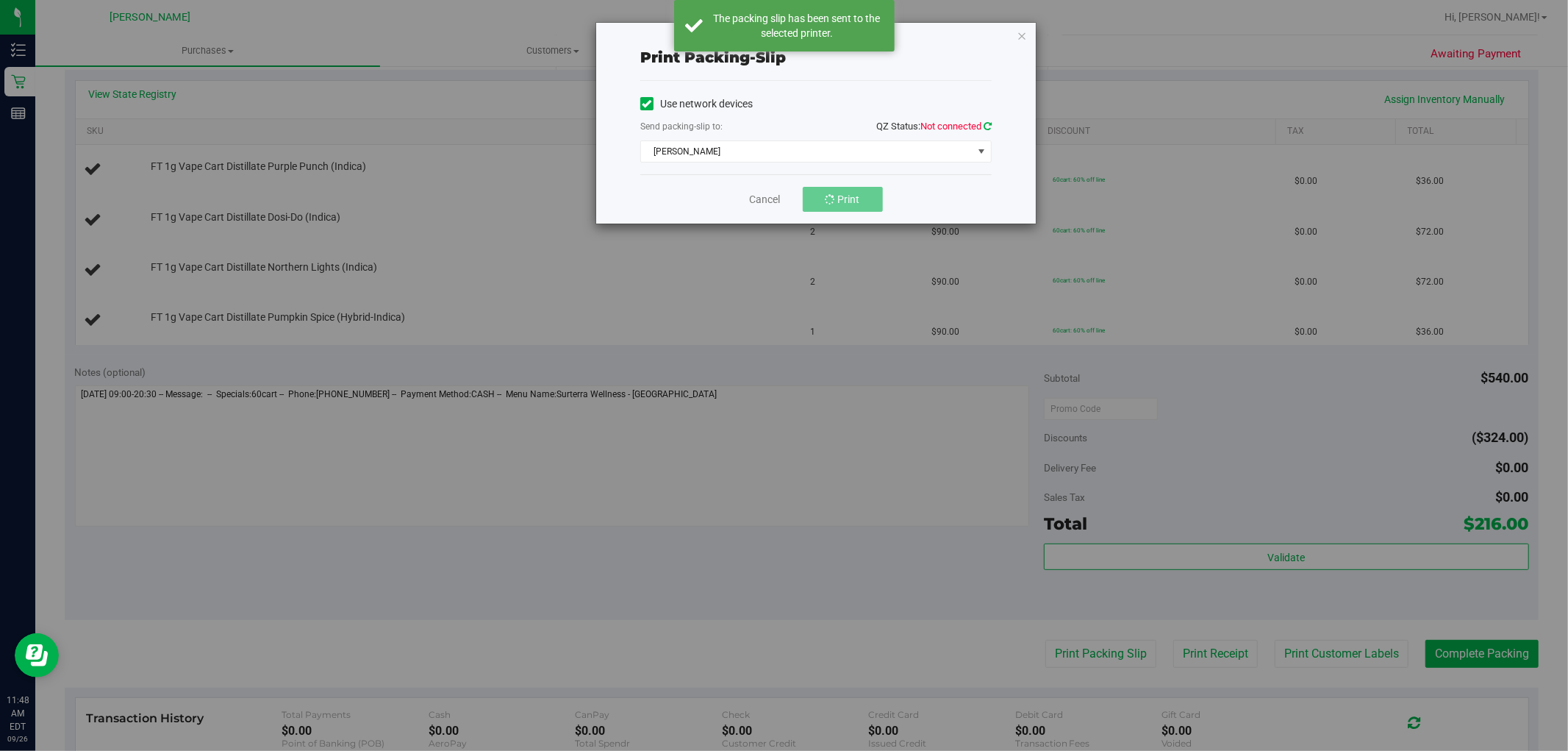
click at [987, 128] on icon at bounding box center [987, 126] width 8 height 10
click at [781, 200] on link "Cancel" at bounding box center [771, 200] width 31 height 16
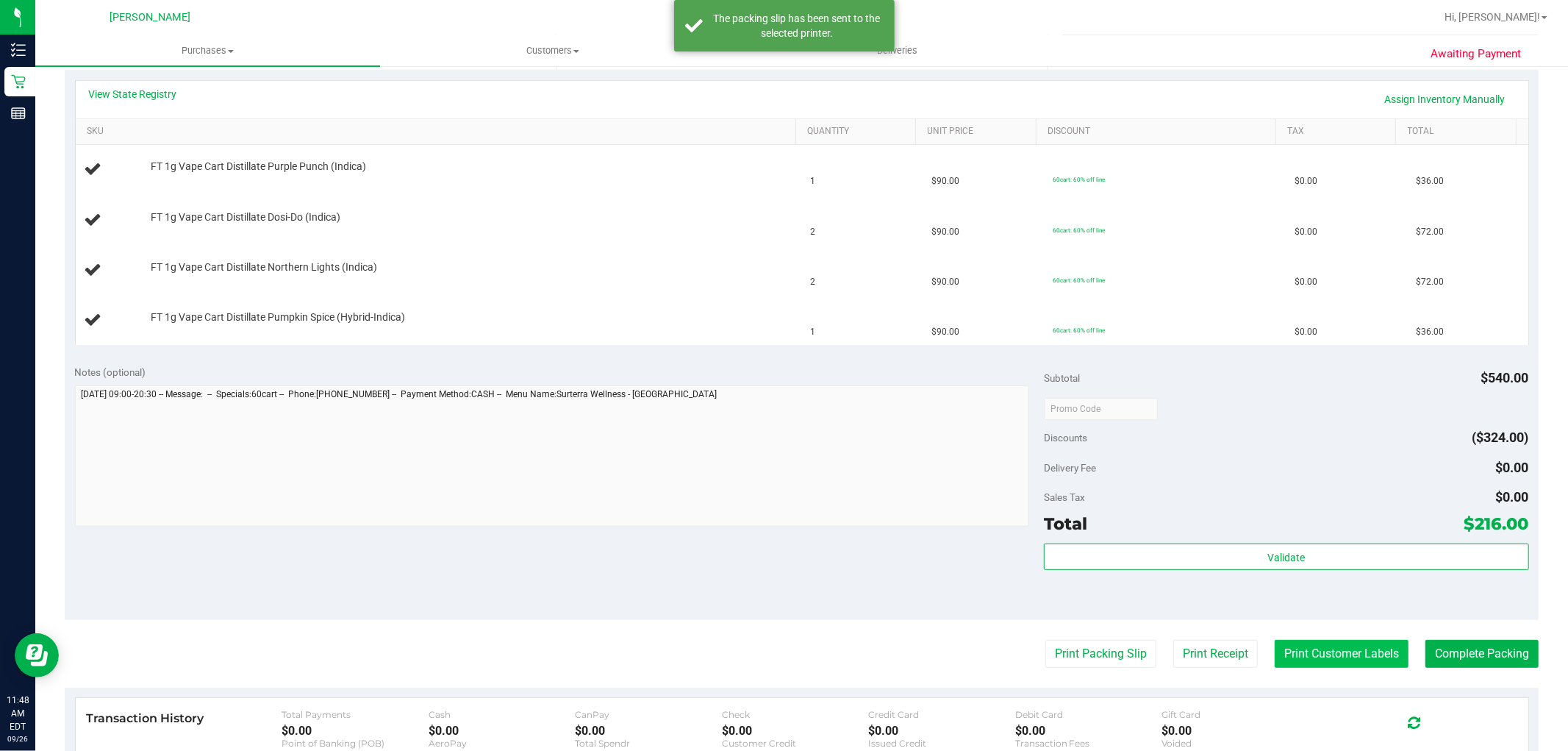
click at [1321, 661] on button "Print Customer Labels" at bounding box center [1342, 654] width 134 height 28
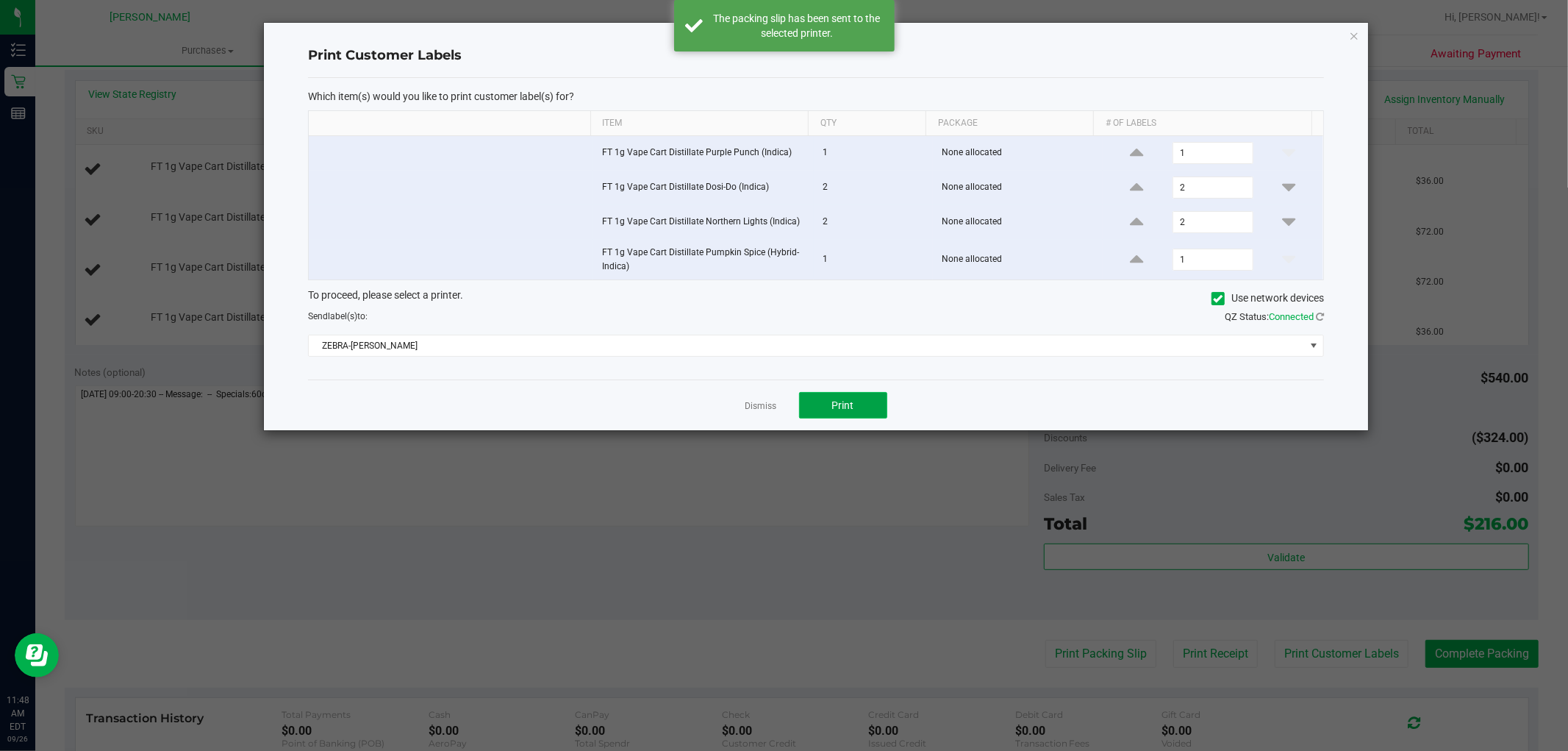
click at [856, 409] on button "Print" at bounding box center [843, 405] width 89 height 26
click at [763, 409] on link "Dismiss" at bounding box center [761, 406] width 31 height 12
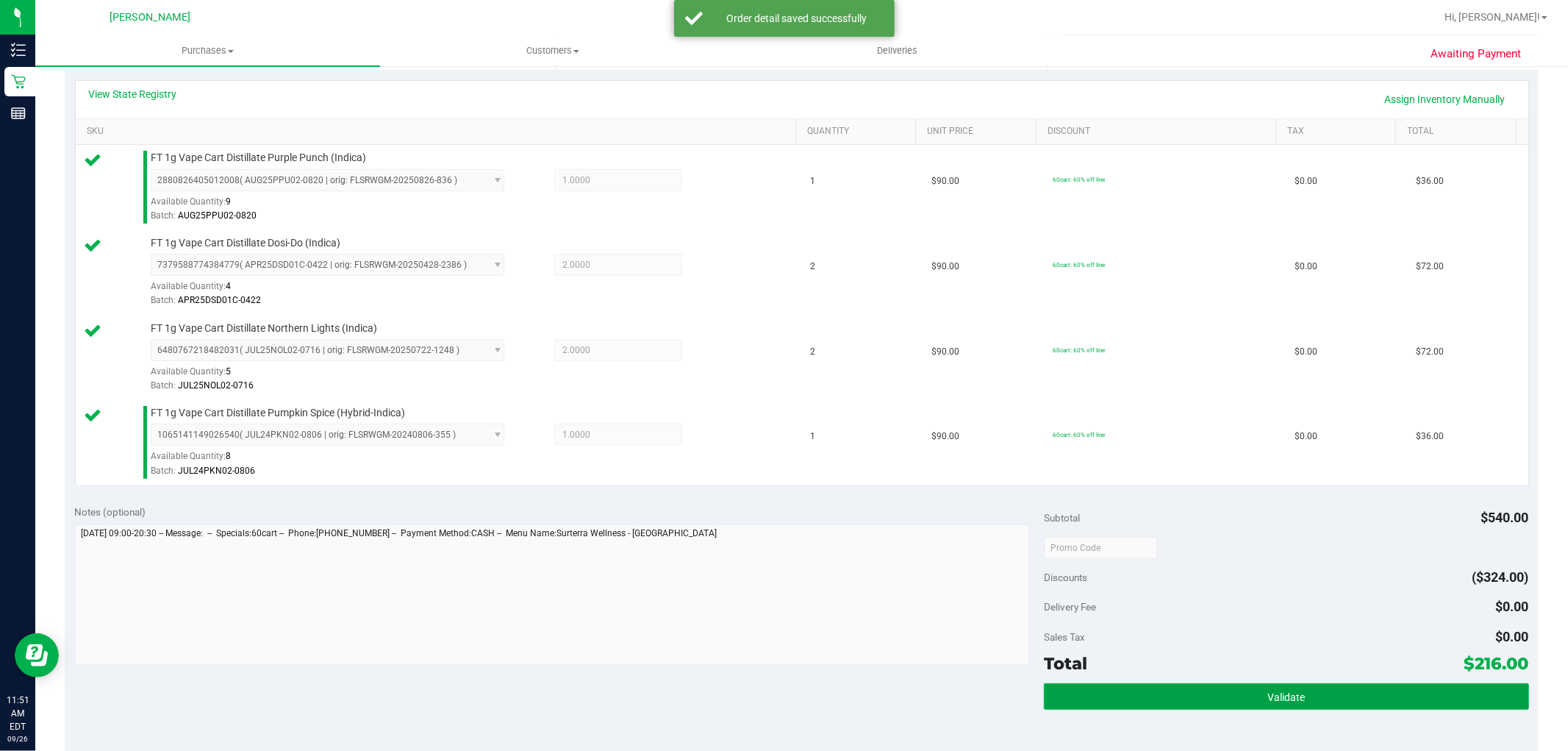
click at [1414, 700] on button "Validate" at bounding box center [1286, 696] width 484 height 26
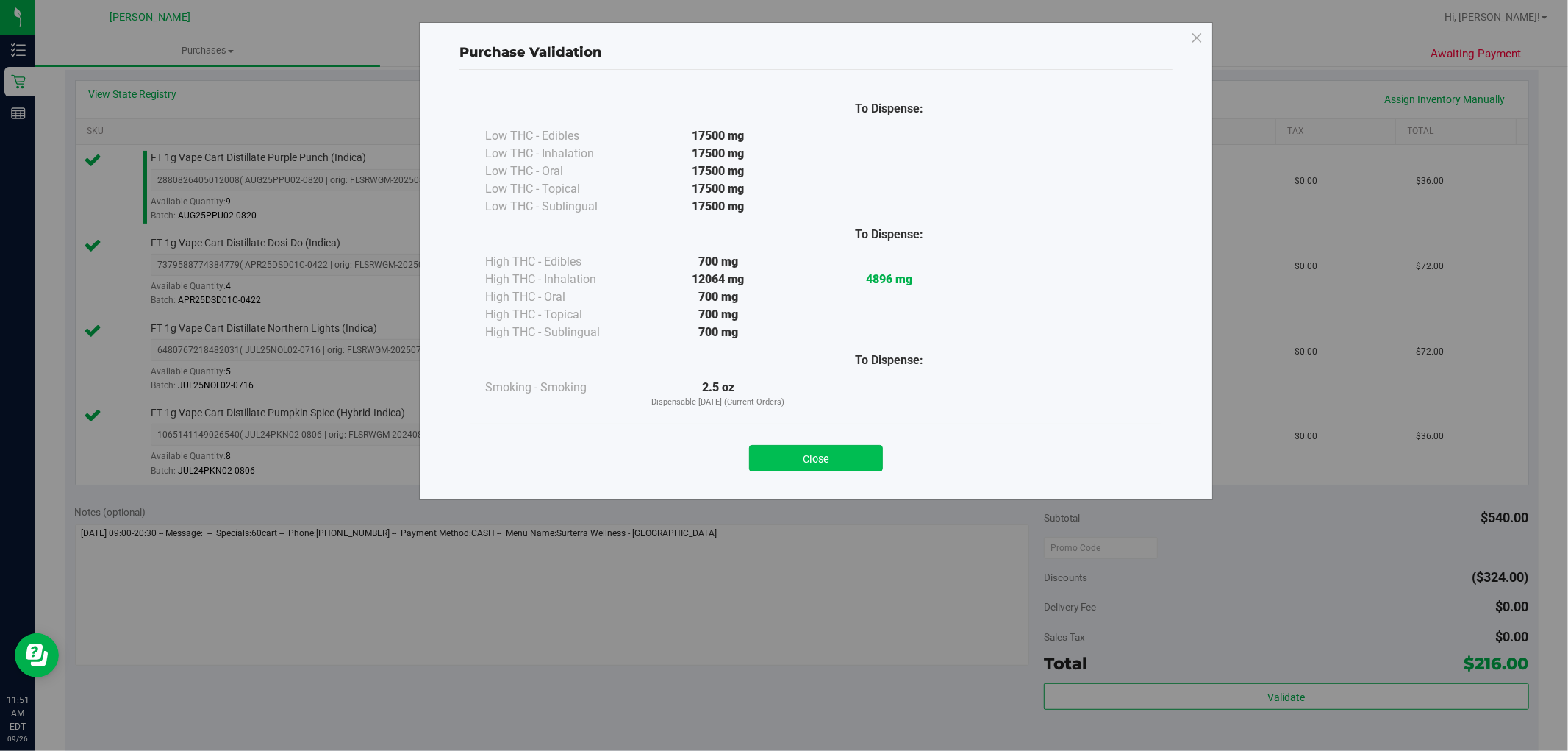
click at [797, 446] on button "Close" at bounding box center [816, 458] width 134 height 26
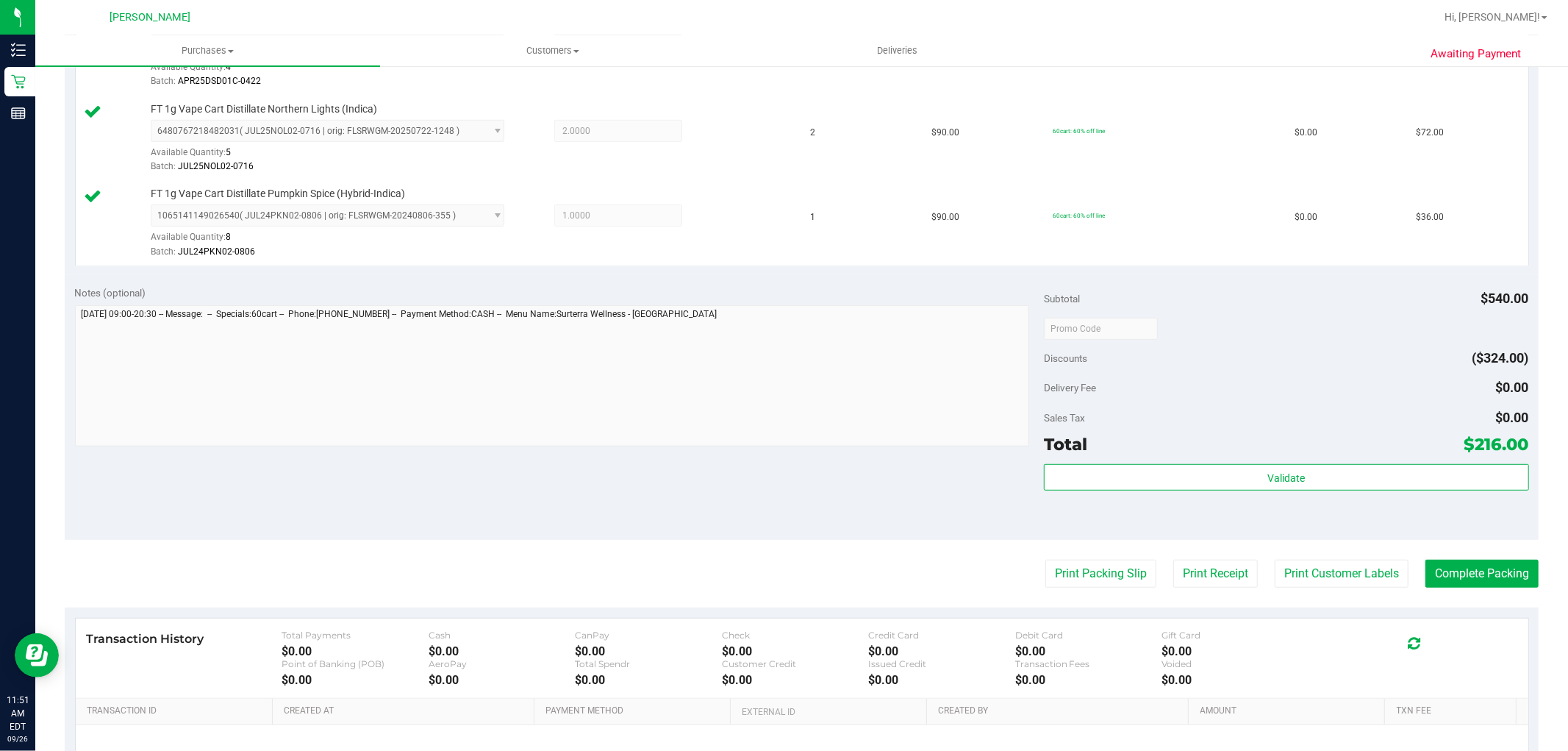
scroll to position [571, 0]
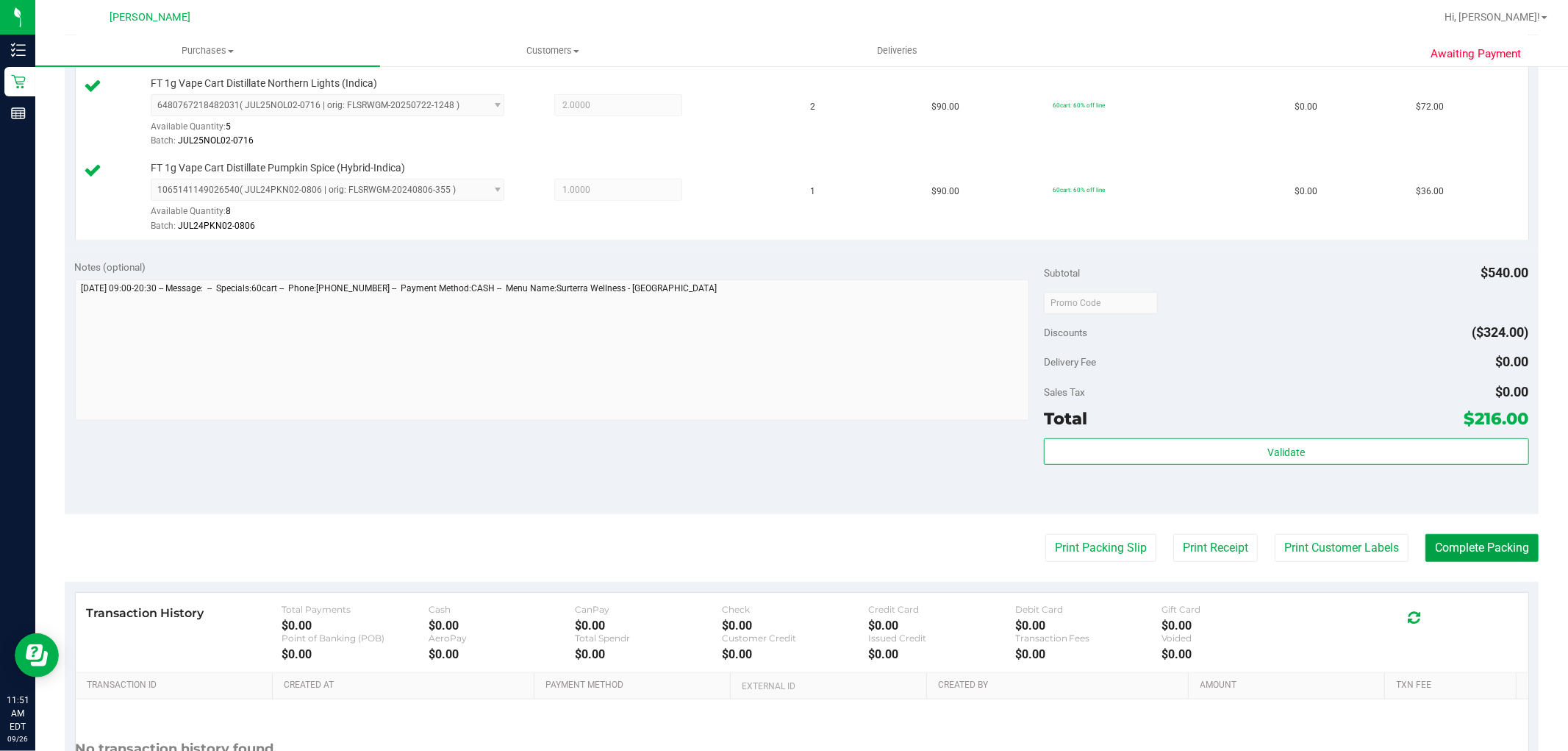
click at [1453, 547] on button "Complete Packing" at bounding box center [1481, 548] width 113 height 28
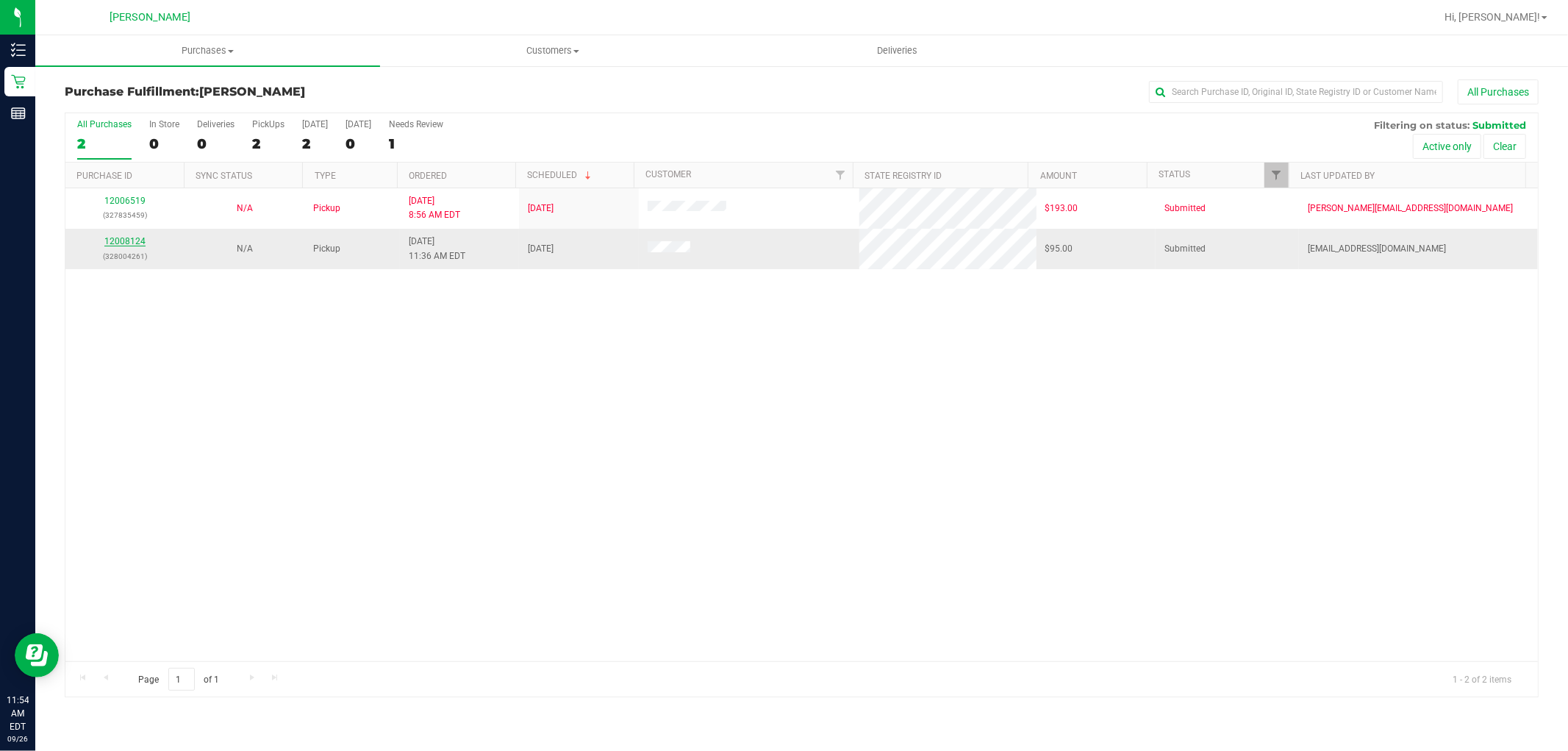
click at [131, 238] on link "12008124" at bounding box center [124, 241] width 41 height 10
click at [132, 240] on link "12008124" at bounding box center [124, 241] width 41 height 10
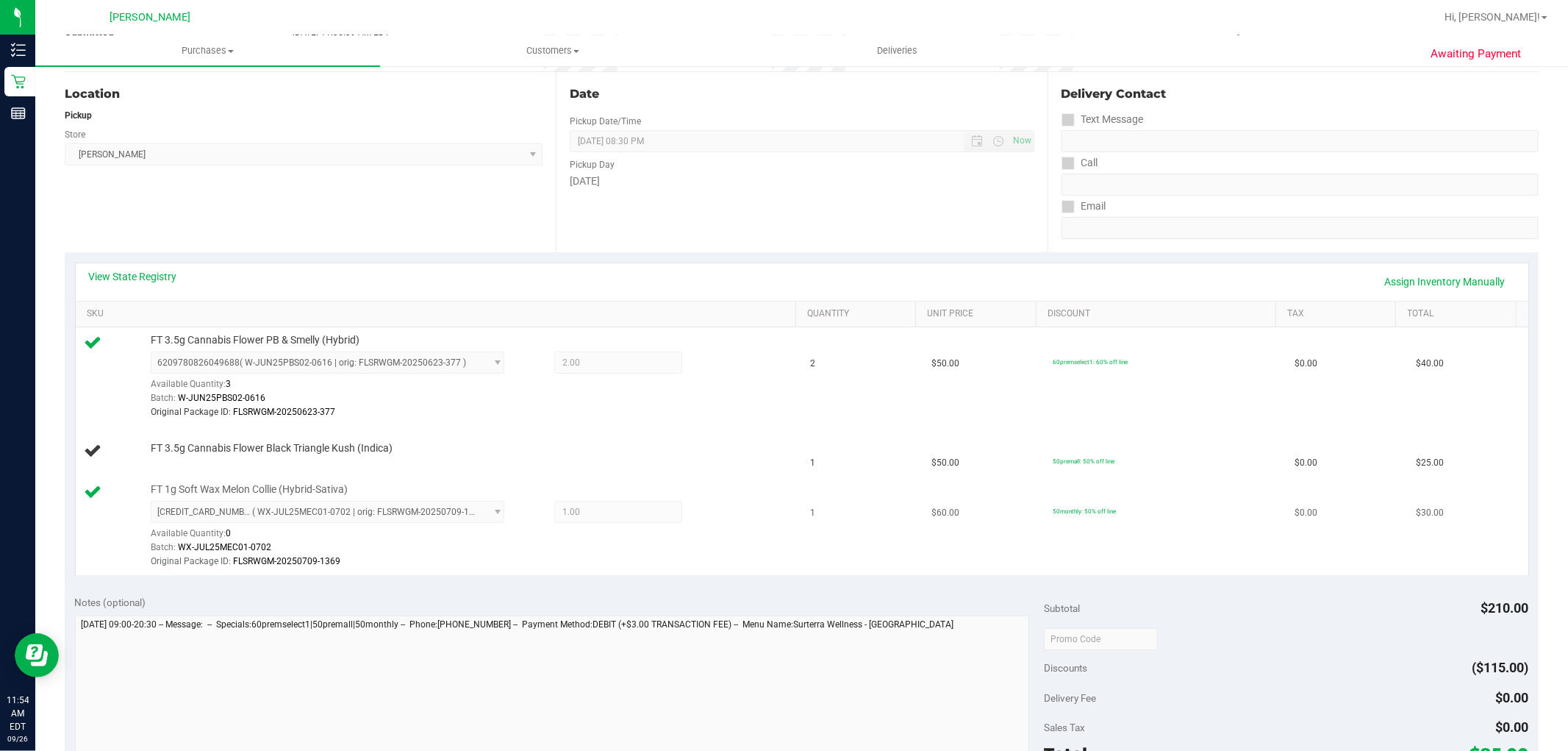
scroll to position [163, 0]
